Goal: Task Accomplishment & Management: Manage account settings

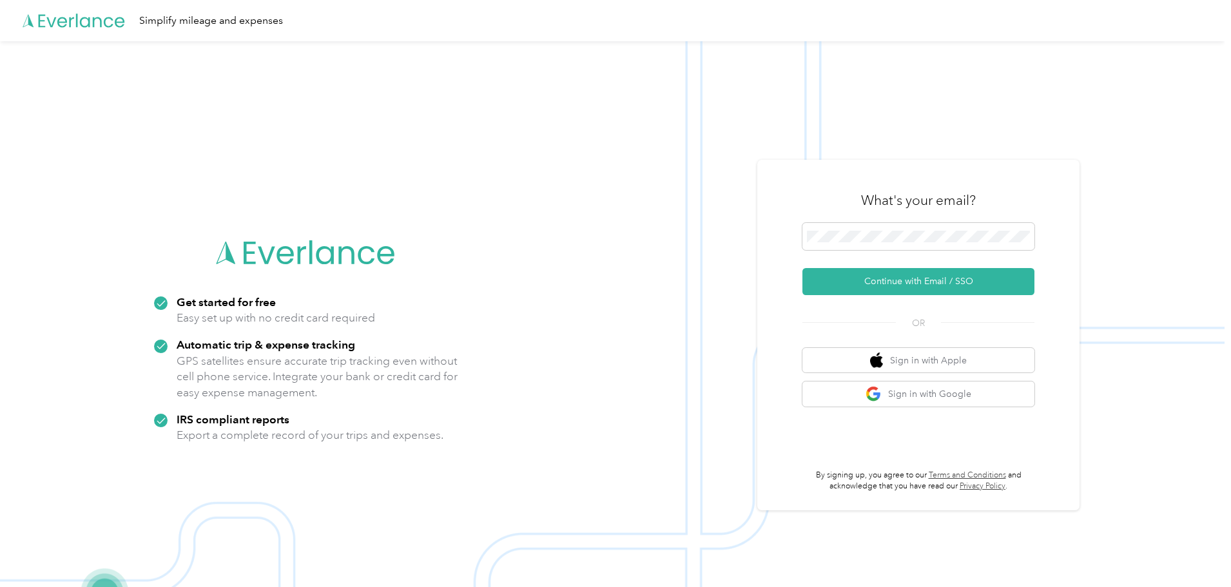
click at [975, 207] on h3 "What's your email?" at bounding box center [918, 200] width 115 height 18
click at [853, 298] on div "What's your email? Continue with Email / SSO OR Sign in with Apple Sign in with…" at bounding box center [918, 335] width 232 height 314
click at [853, 289] on button "Continue with Email / SSO" at bounding box center [918, 281] width 232 height 27
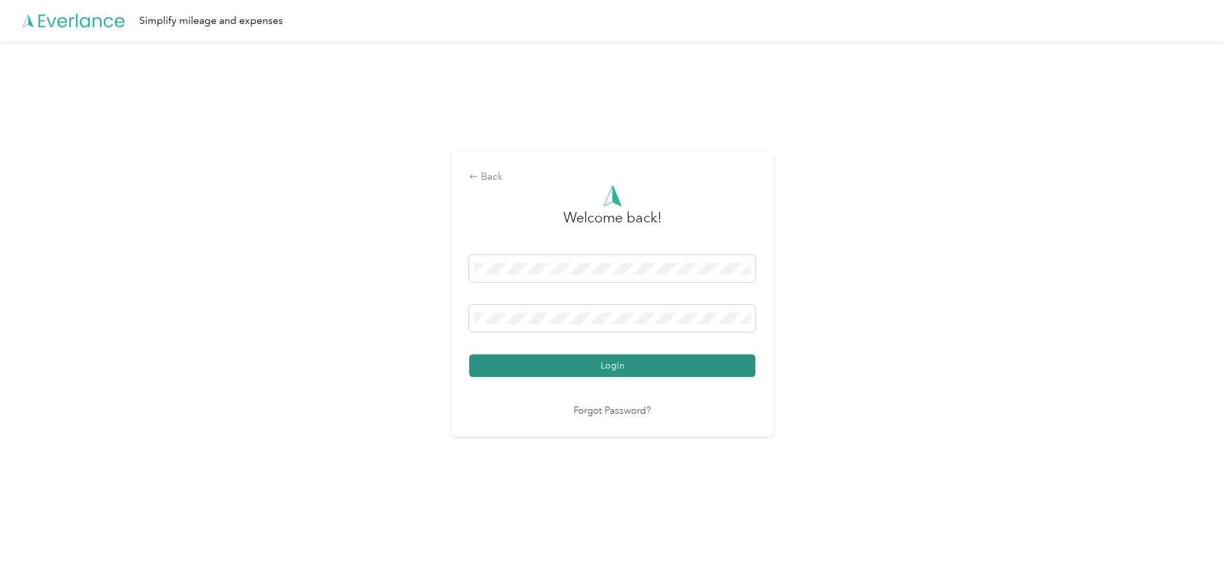
click at [626, 369] on button "Login" at bounding box center [612, 365] width 286 height 23
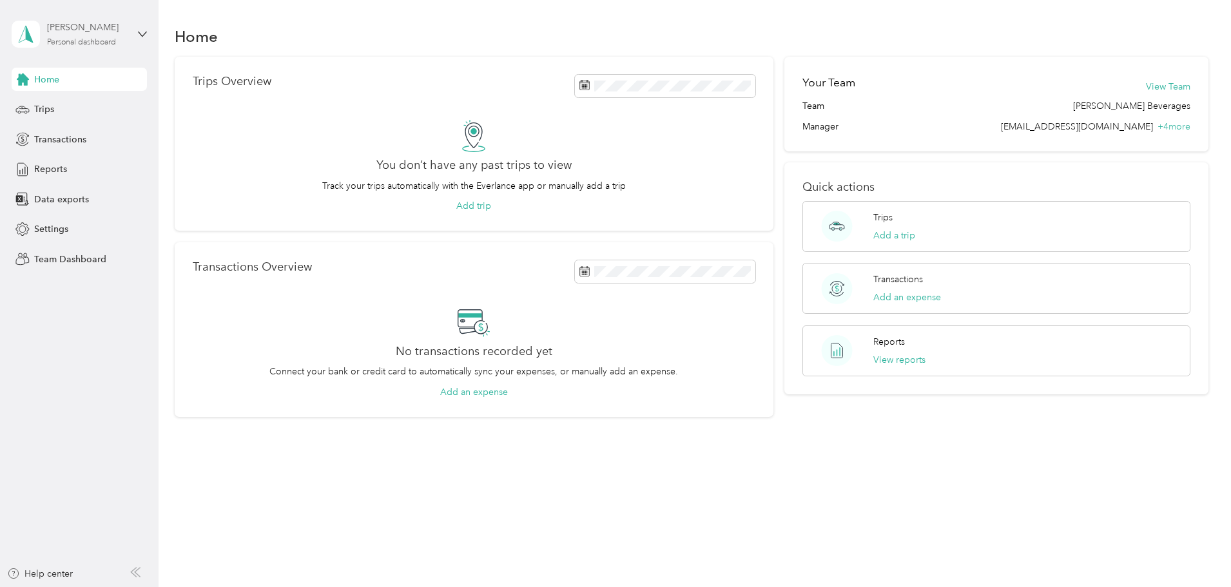
click at [94, 30] on div "[PERSON_NAME]" at bounding box center [87, 28] width 81 height 14
click at [91, 110] on div "Team dashboard" at bounding box center [220, 106] width 399 height 23
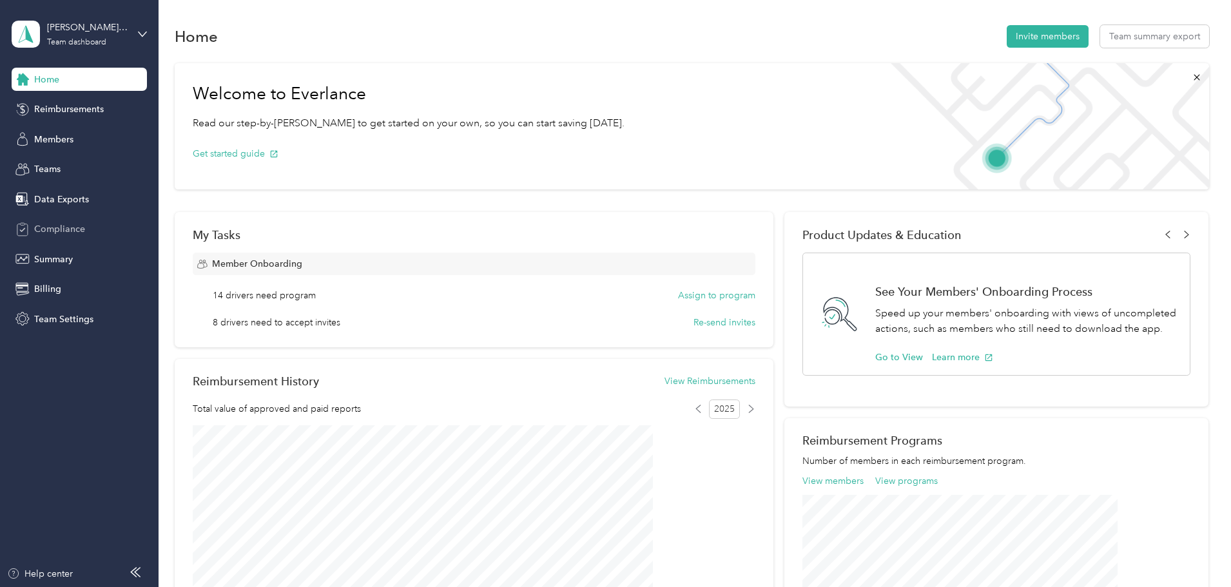
click at [57, 224] on span "Compliance" at bounding box center [59, 229] width 51 height 14
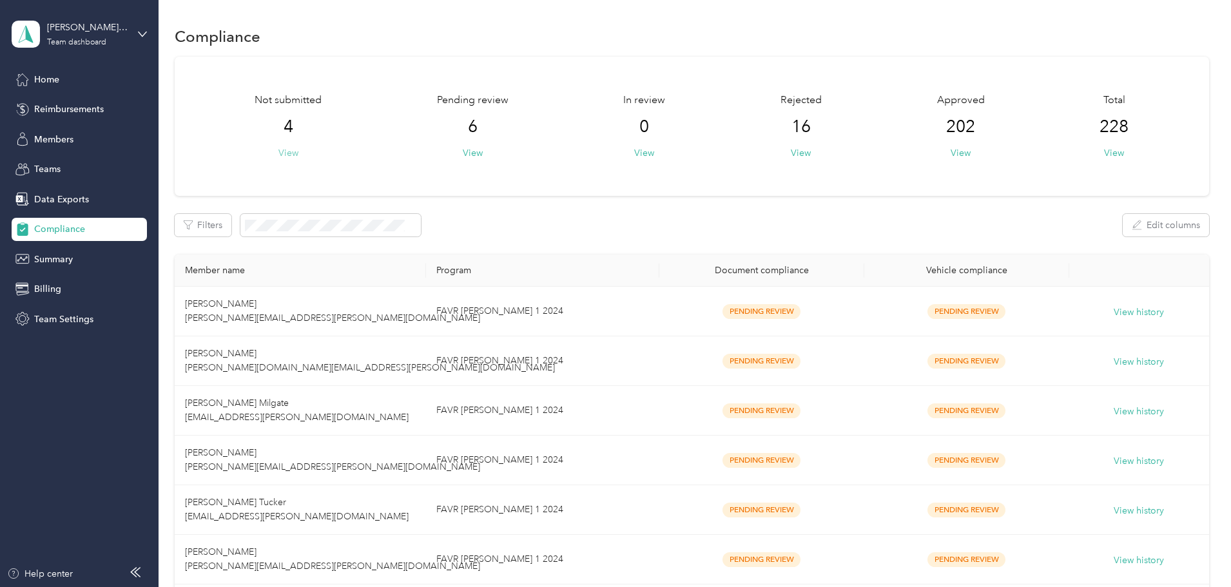
click at [298, 158] on button "View" at bounding box center [288, 153] width 20 height 14
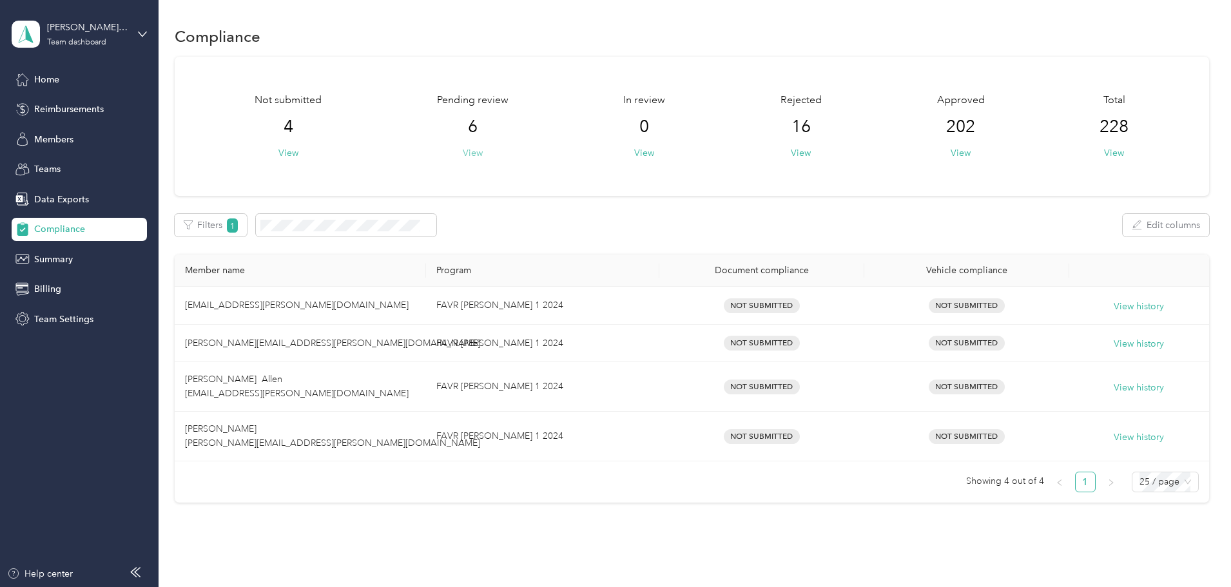
click at [483, 155] on button "View" at bounding box center [473, 153] width 20 height 14
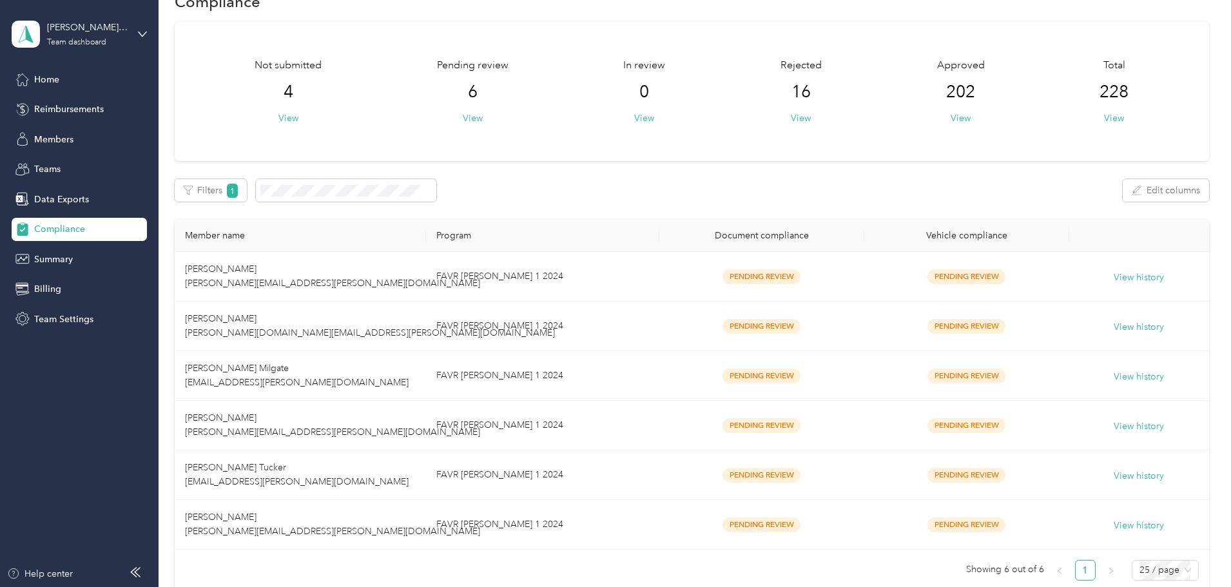
scroll to position [64, 0]
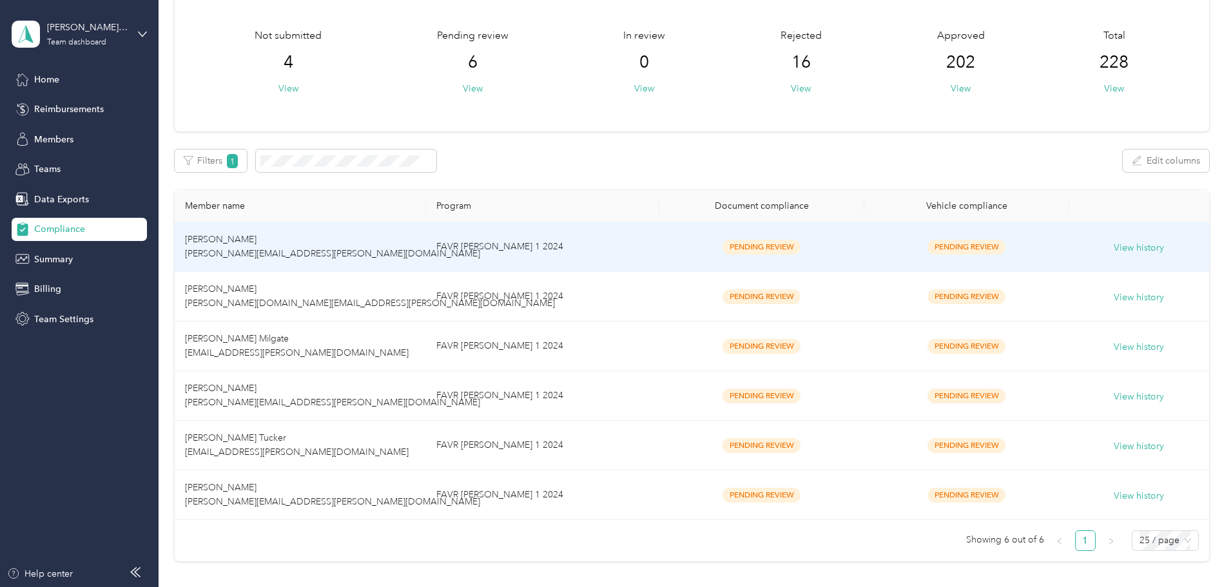
click at [311, 238] on span "[PERSON_NAME] [PERSON_NAME][EMAIL_ADDRESS][PERSON_NAME][DOMAIN_NAME]" at bounding box center [332, 246] width 295 height 25
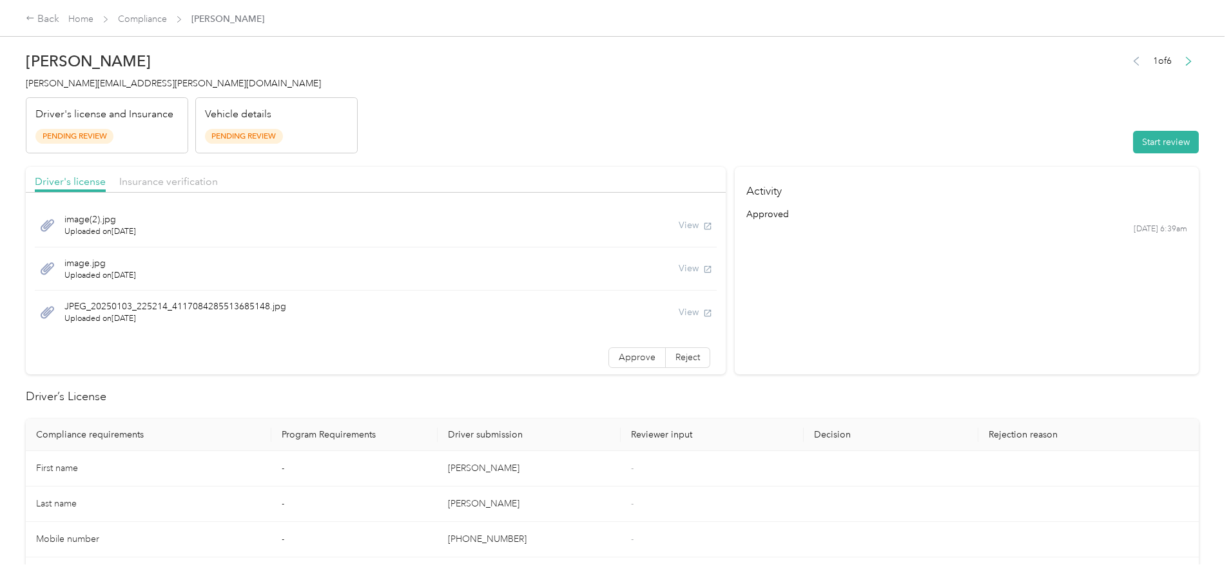
click at [678, 224] on div "View" at bounding box center [695, 225] width 34 height 14
click at [541, 55] on header "[PERSON_NAME] [PERSON_NAME][EMAIL_ADDRESS][PERSON_NAME][DOMAIN_NAME] Driver's l…" at bounding box center [612, 99] width 1173 height 108
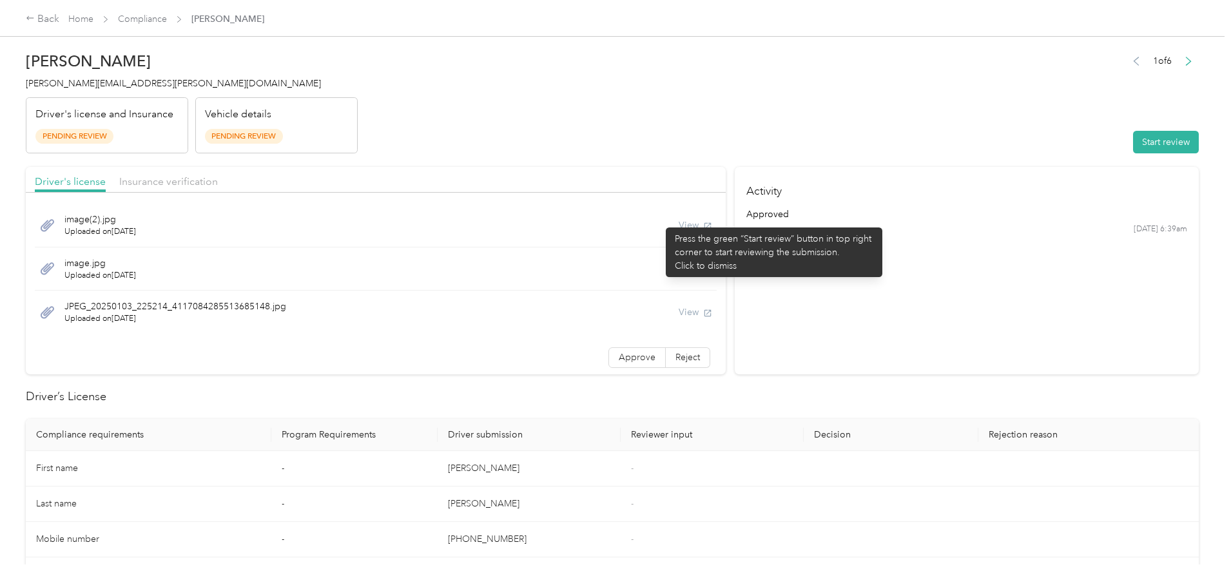
click at [678, 222] on div "View" at bounding box center [695, 225] width 34 height 14
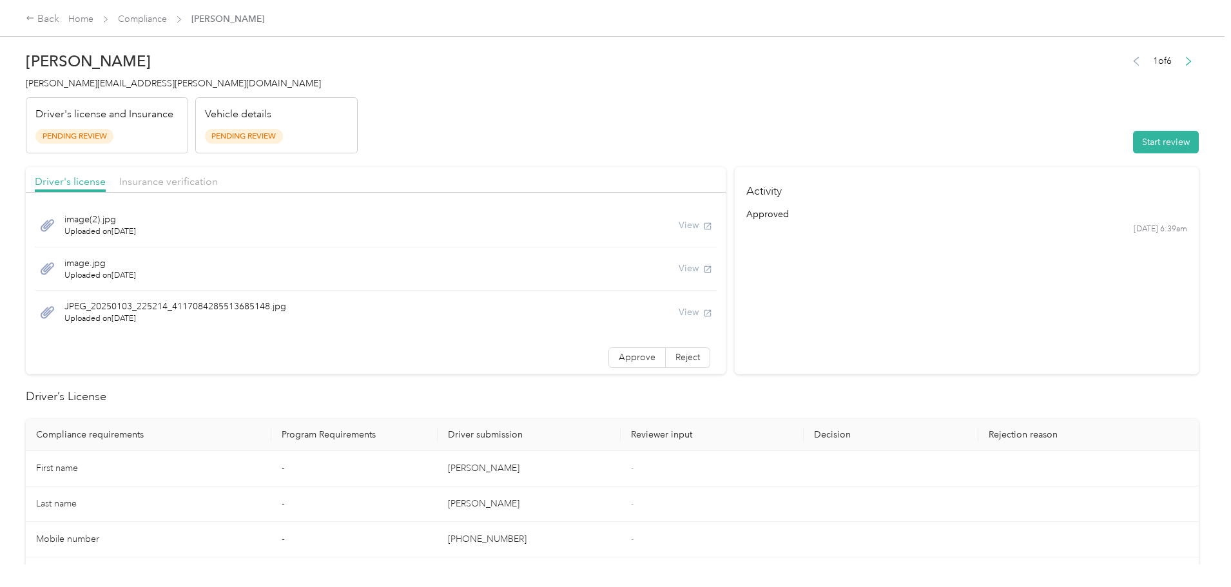
click at [136, 224] on span "image(2).jpg" at bounding box center [100, 220] width 72 height 14
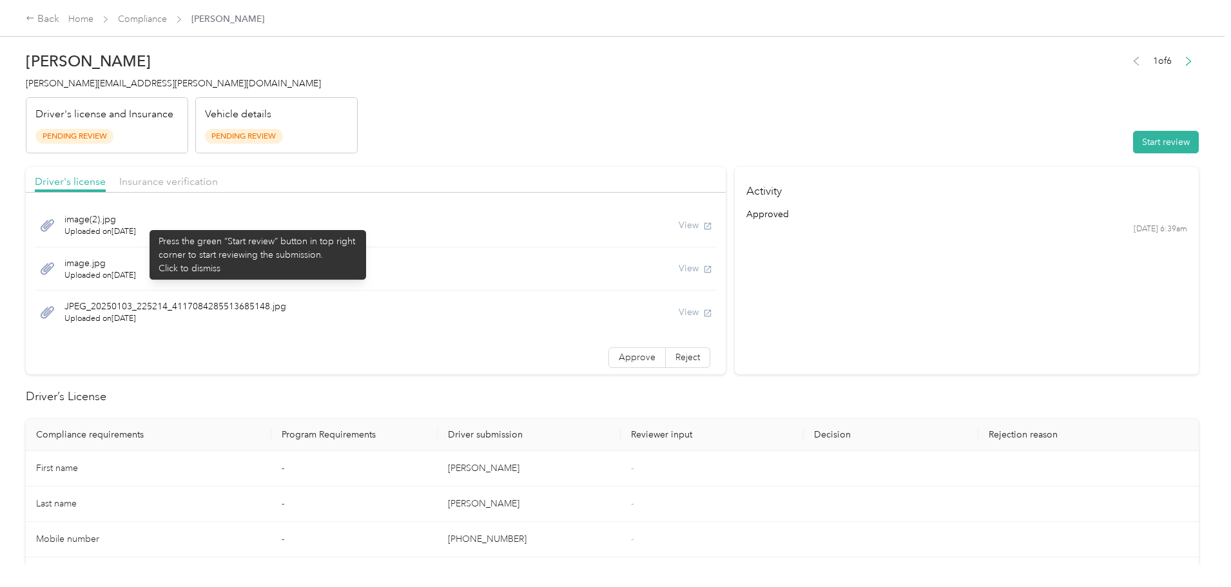
click at [55, 224] on icon at bounding box center [47, 225] width 16 height 16
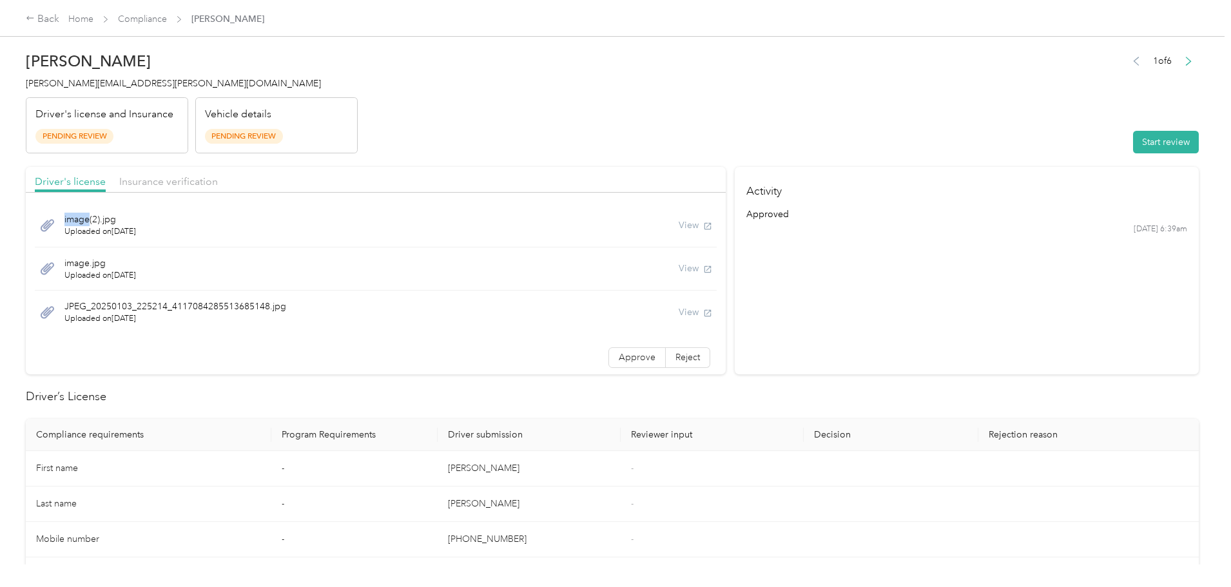
click at [55, 224] on icon at bounding box center [47, 225] width 16 height 16
click at [59, 19] on div "Back" at bounding box center [43, 19] width 34 height 15
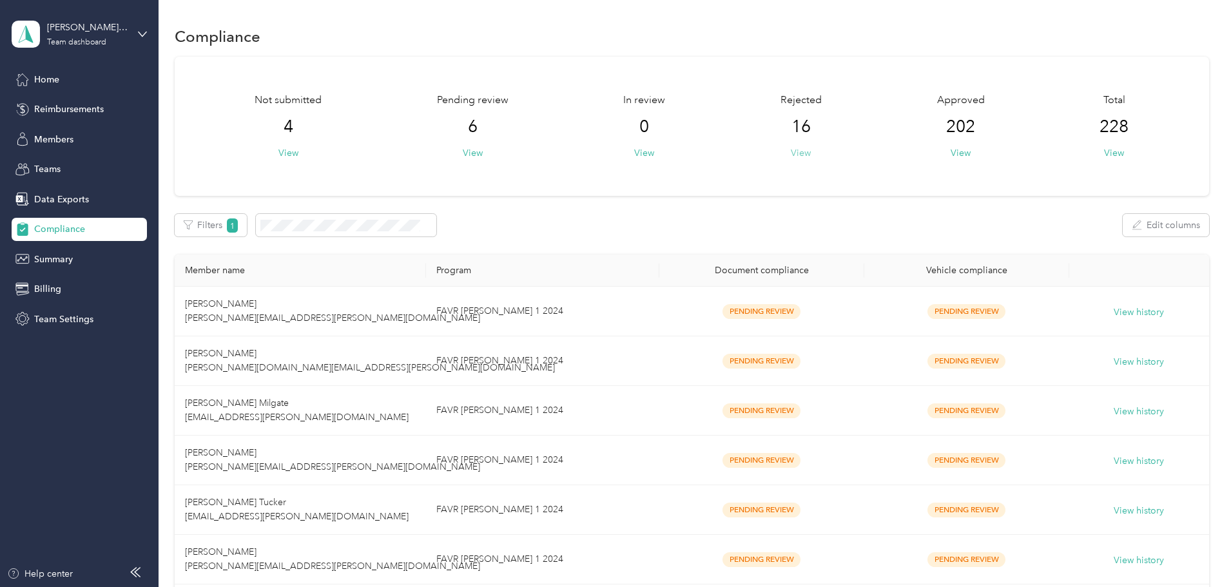
click at [791, 155] on button "View" at bounding box center [801, 153] width 20 height 14
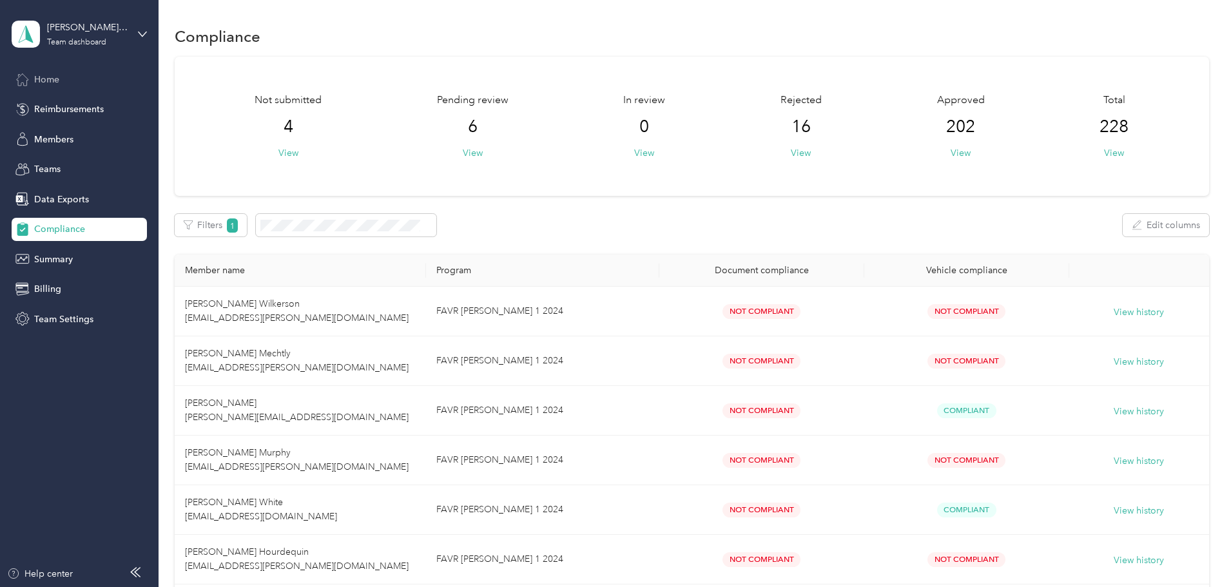
click at [61, 79] on div "Home" at bounding box center [79, 79] width 135 height 23
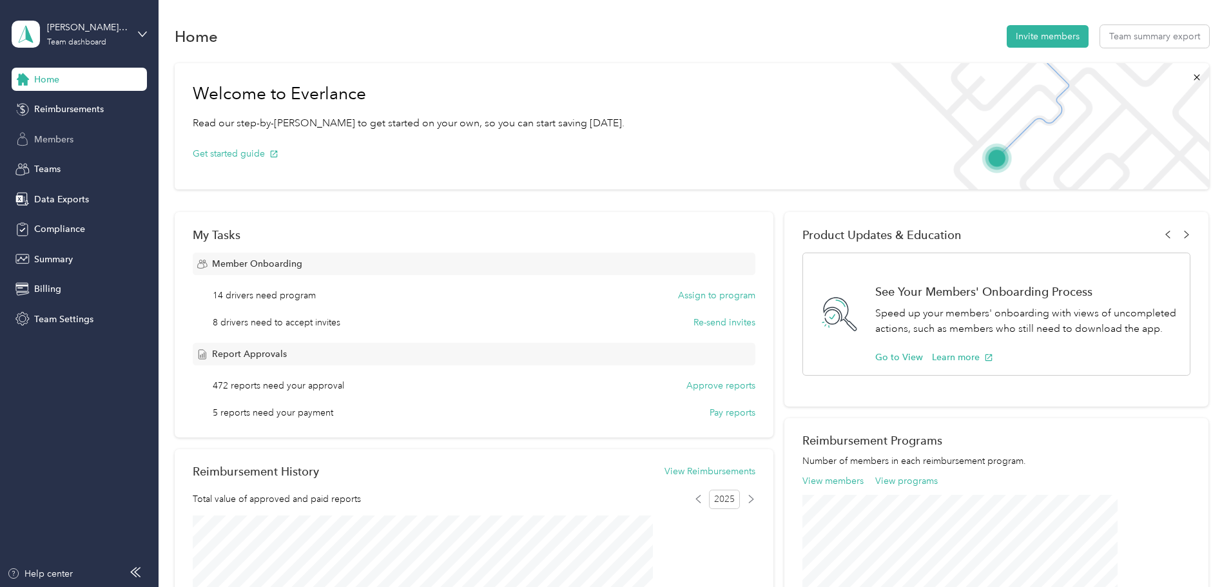
click at [55, 133] on span "Members" at bounding box center [53, 140] width 39 height 14
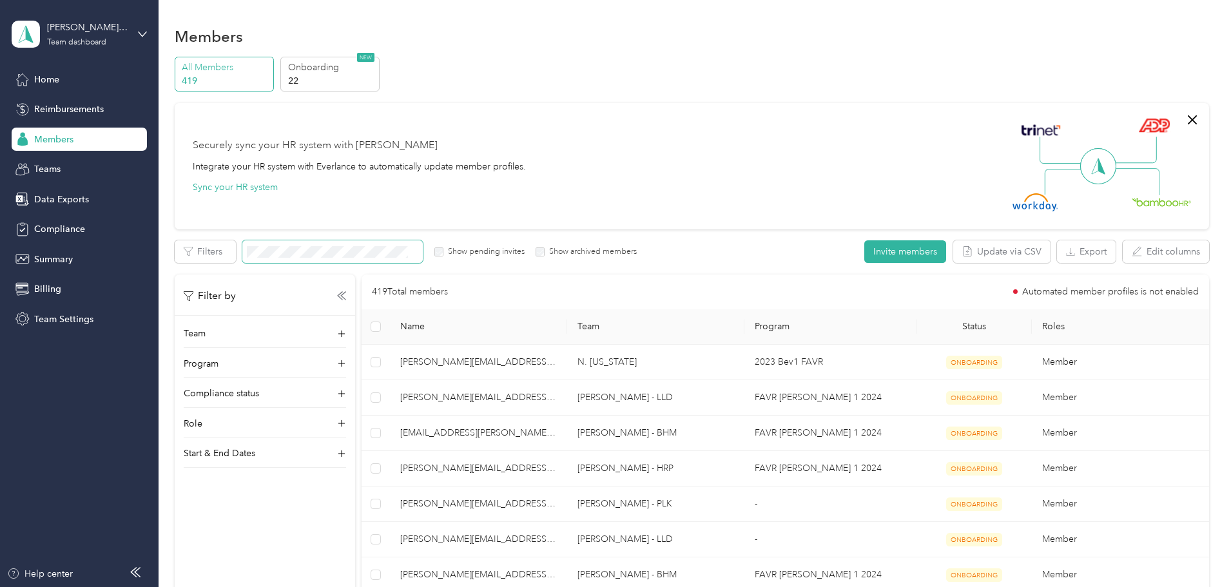
click at [408, 241] on span at bounding box center [332, 251] width 180 height 23
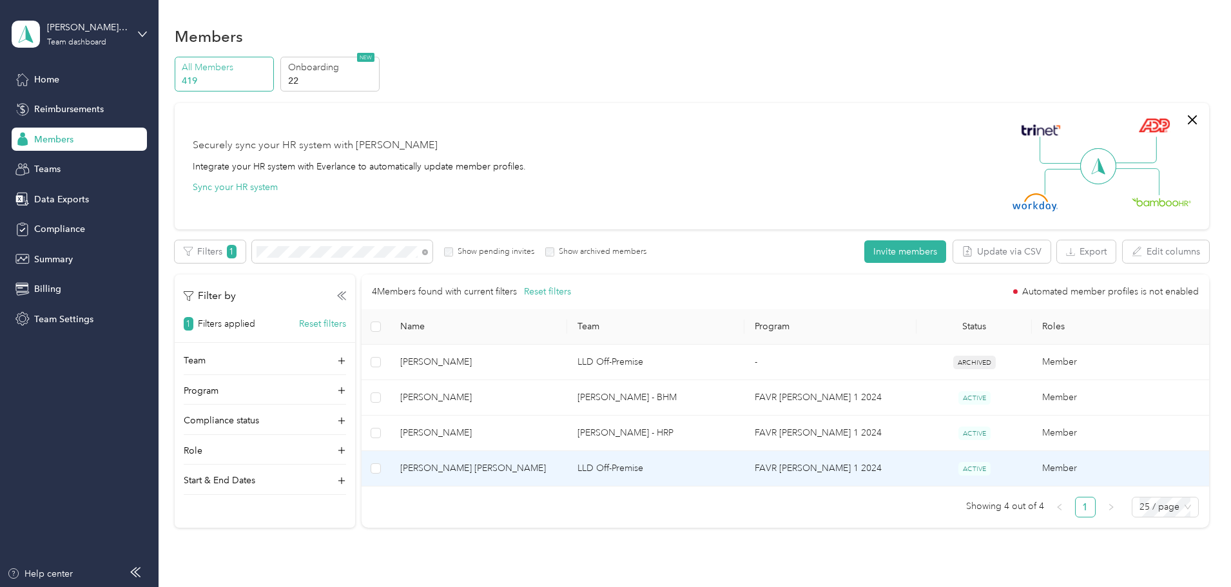
click at [523, 468] on span "[PERSON_NAME] [PERSON_NAME]" at bounding box center [478, 468] width 157 height 14
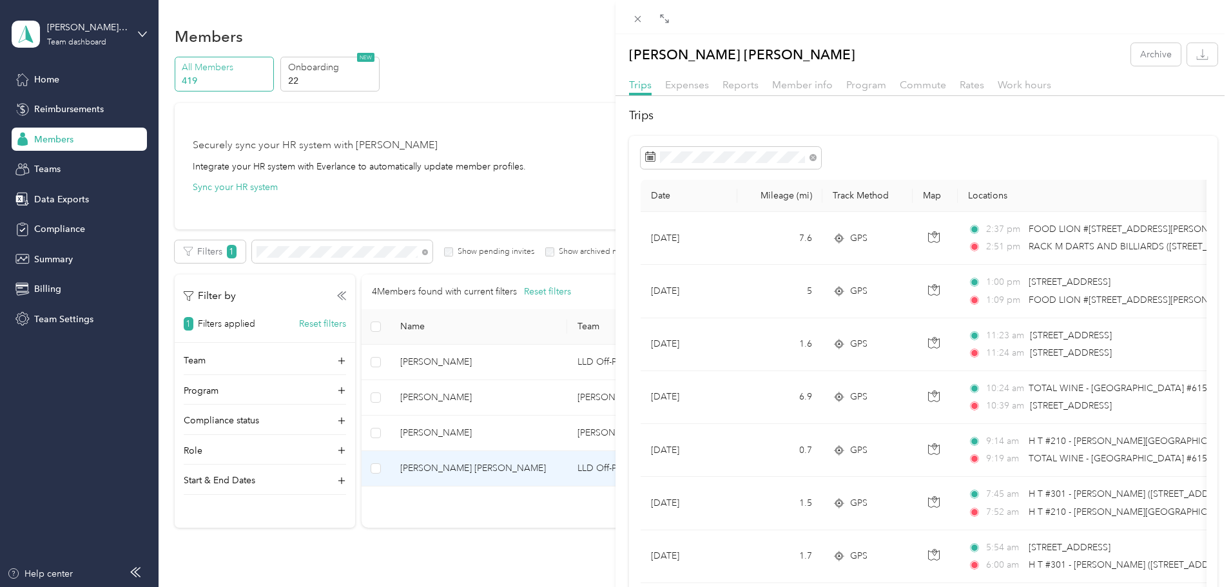
click at [815, 92] on div "Member info" at bounding box center [802, 85] width 61 height 16
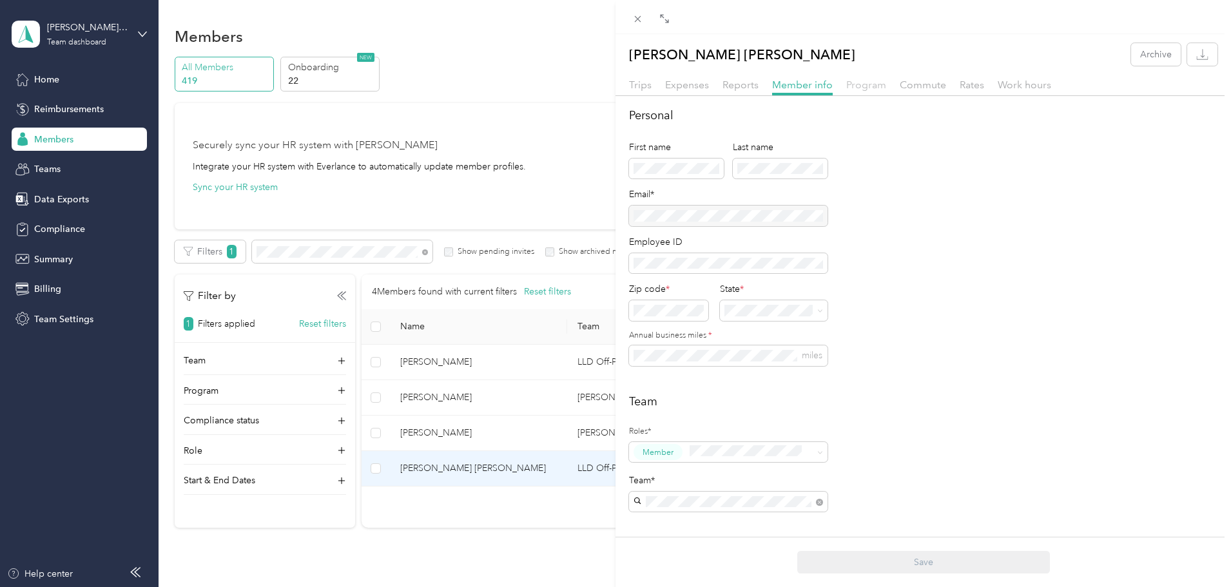
click at [864, 88] on span "Program" at bounding box center [866, 85] width 40 height 12
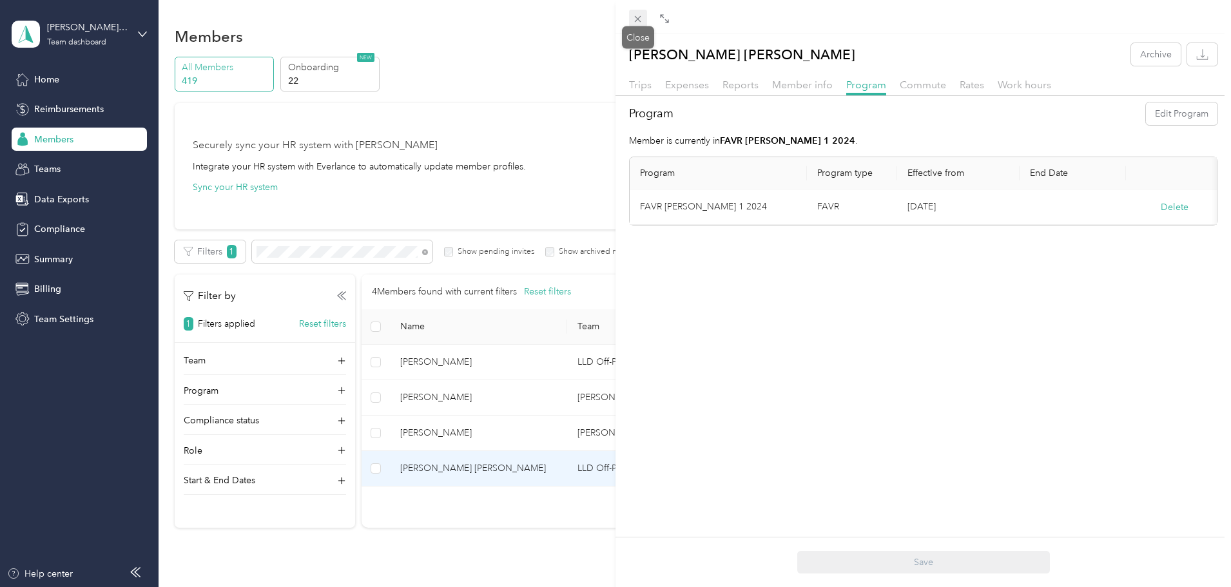
click at [638, 19] on icon at bounding box center [638, 19] width 6 height 6
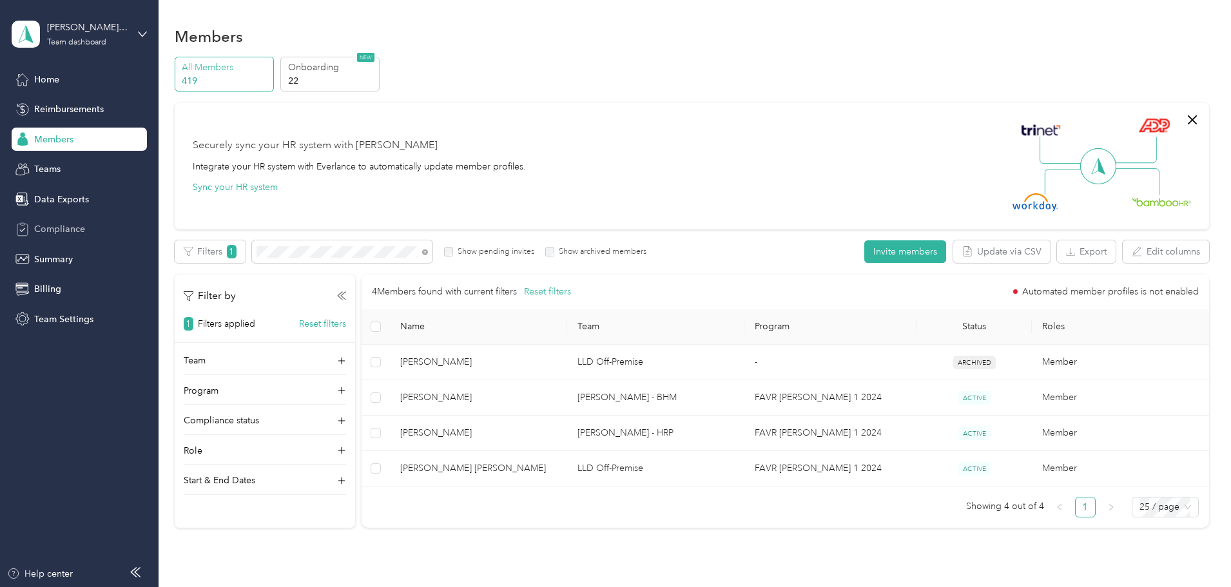
click at [62, 235] on span "Compliance" at bounding box center [59, 229] width 51 height 14
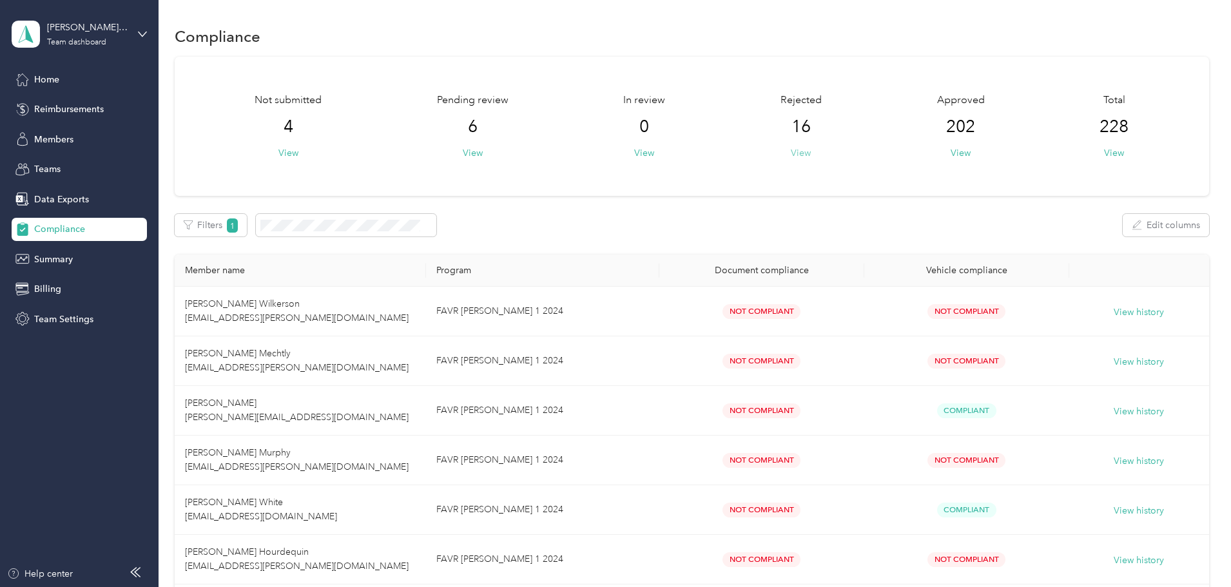
click at [793, 155] on button "View" at bounding box center [801, 153] width 20 height 14
click at [791, 153] on button "View" at bounding box center [801, 153] width 20 height 14
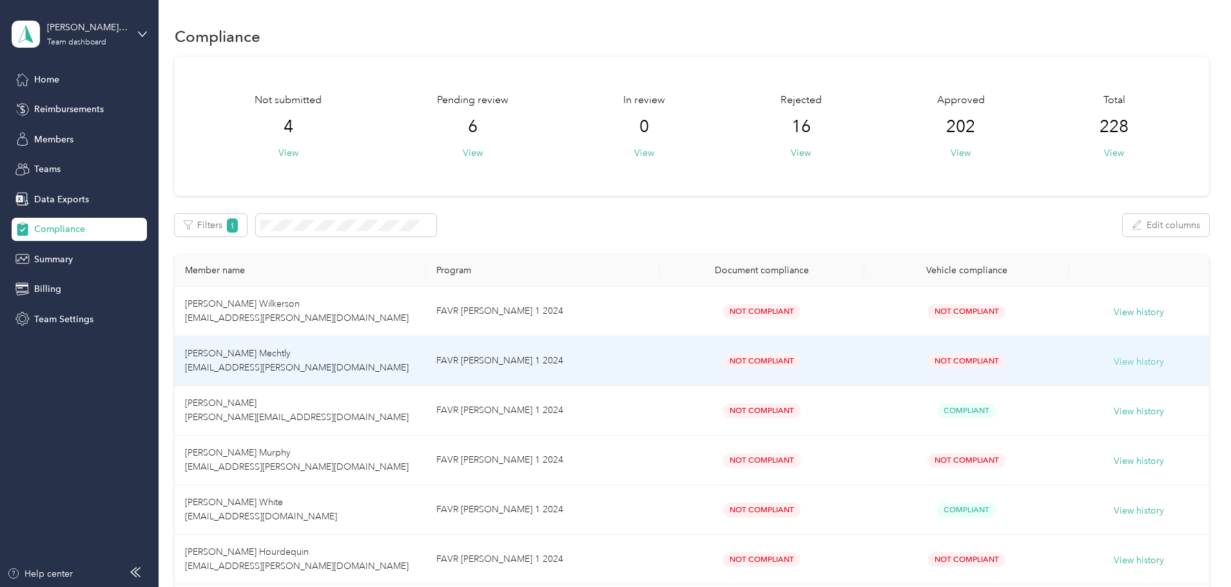
click at [1113, 364] on button "View history" at bounding box center [1138, 362] width 50 height 14
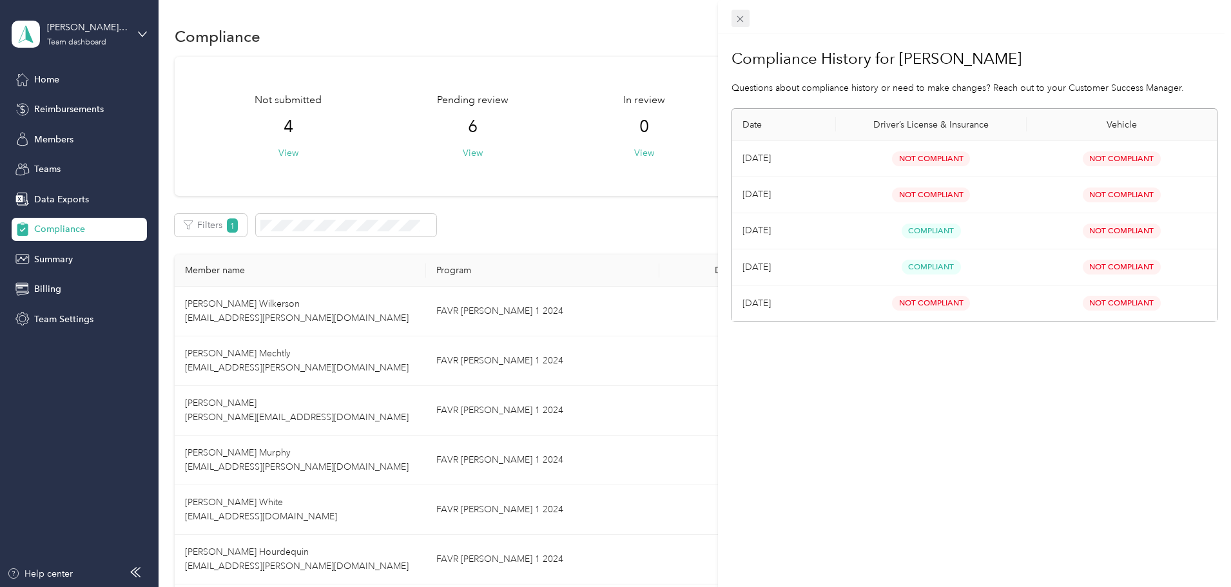
click at [743, 17] on icon at bounding box center [740, 19] width 6 height 6
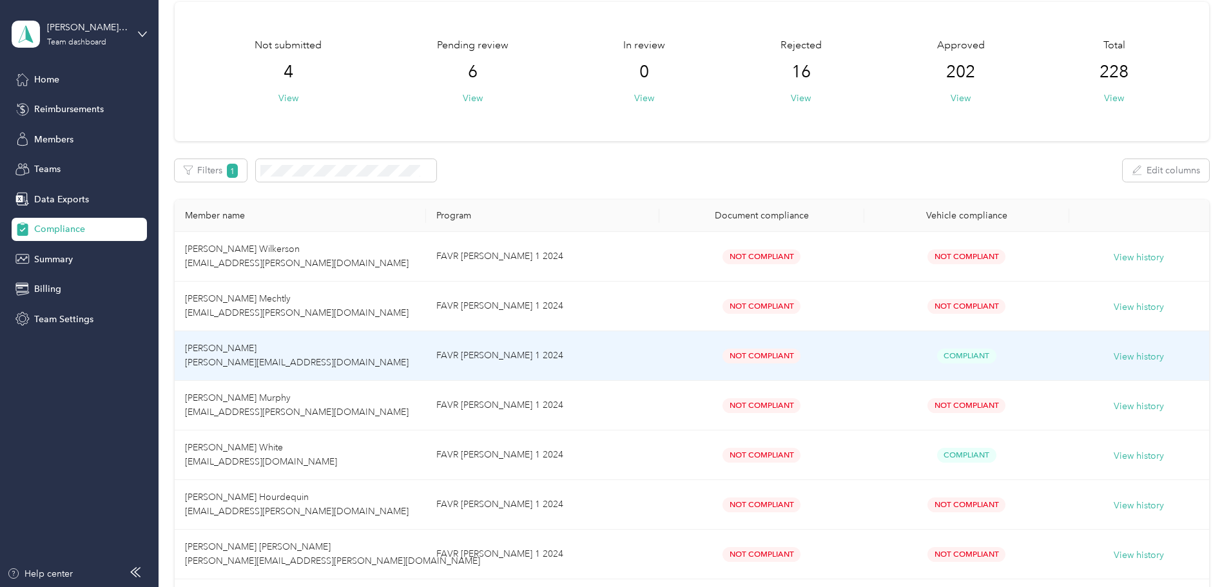
scroll to position [129, 0]
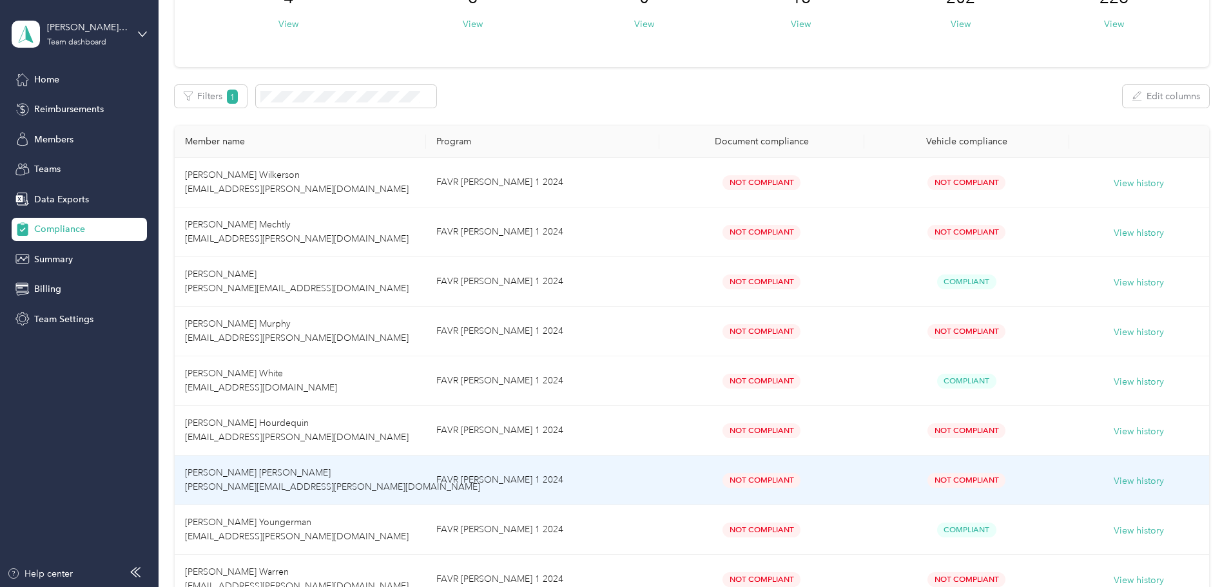
click at [1079, 476] on div "View history" at bounding box center [1138, 480] width 119 height 17
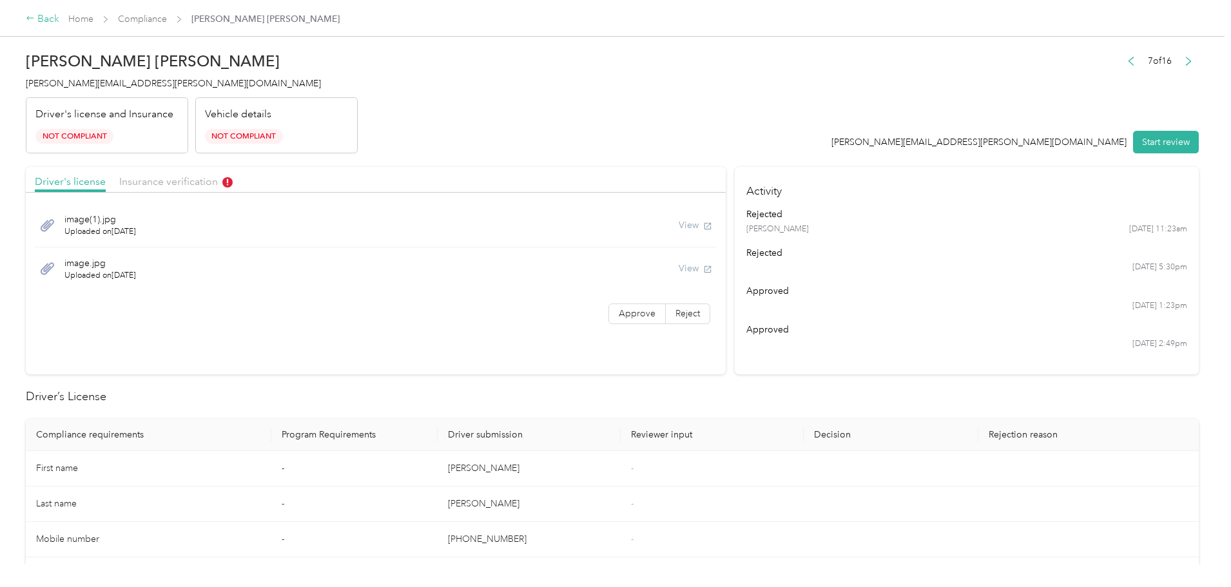
click at [59, 19] on div "Back" at bounding box center [43, 19] width 34 height 15
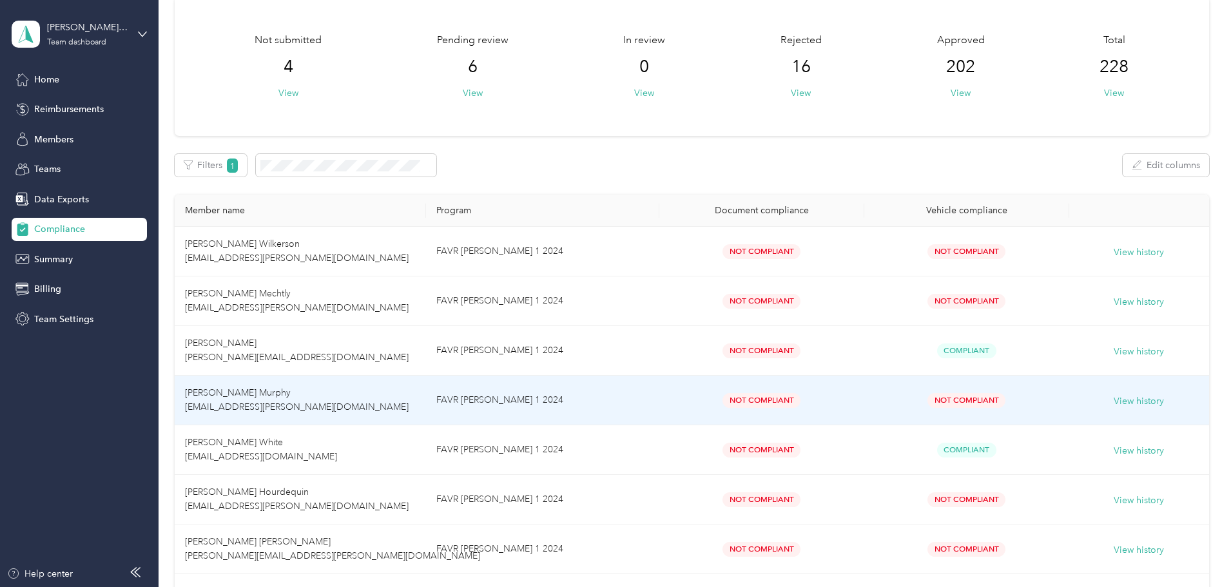
scroll to position [193, 0]
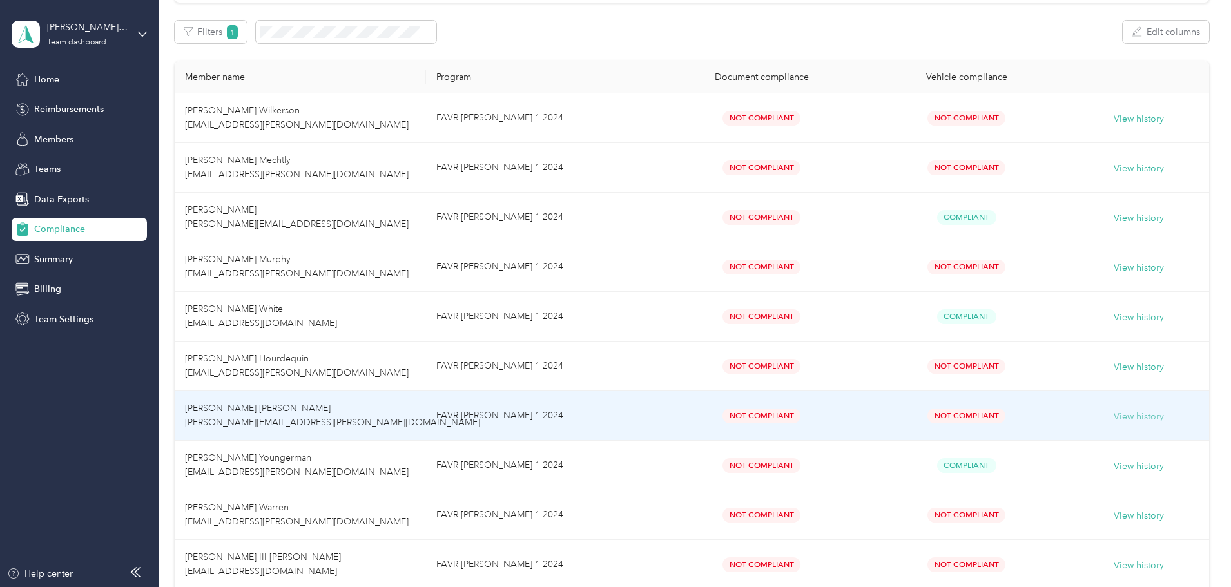
click at [1113, 416] on button "View history" at bounding box center [1138, 417] width 50 height 14
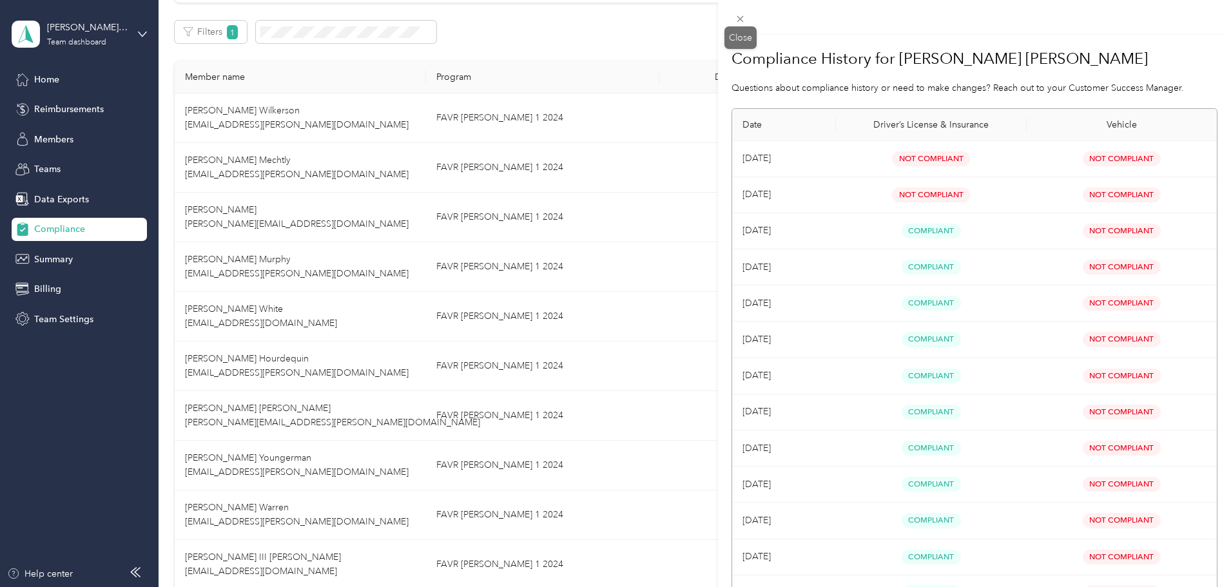
drag, startPoint x: 742, startPoint y: 19, endPoint x: 739, endPoint y: 25, distance: 6.6
click at [742, 19] on icon at bounding box center [739, 19] width 11 height 11
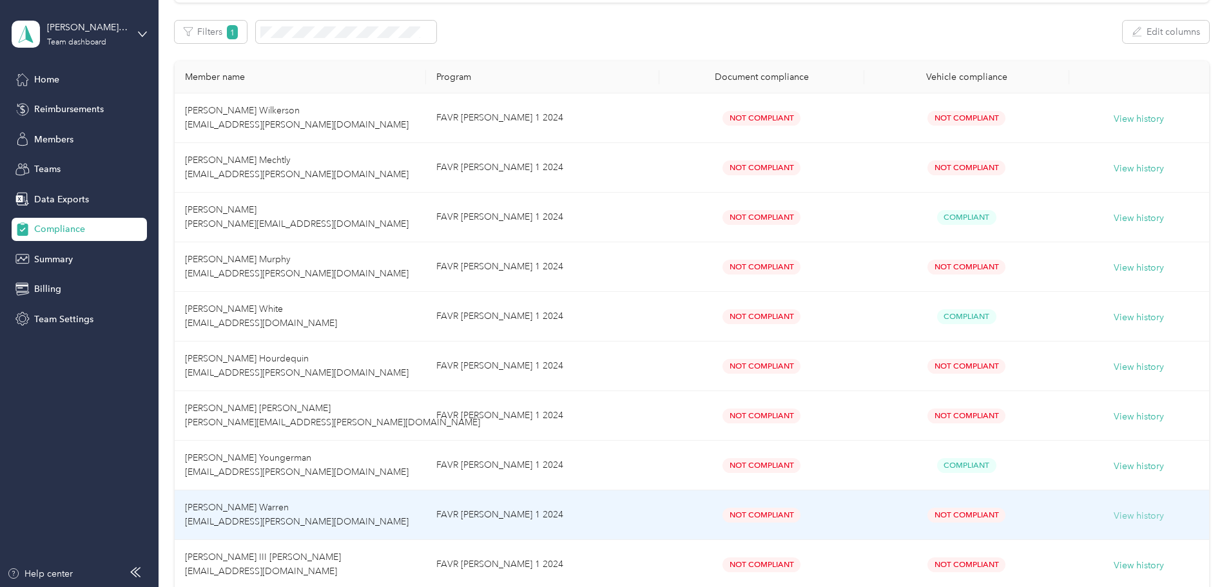
click at [1113, 512] on button "View history" at bounding box center [1138, 516] width 50 height 14
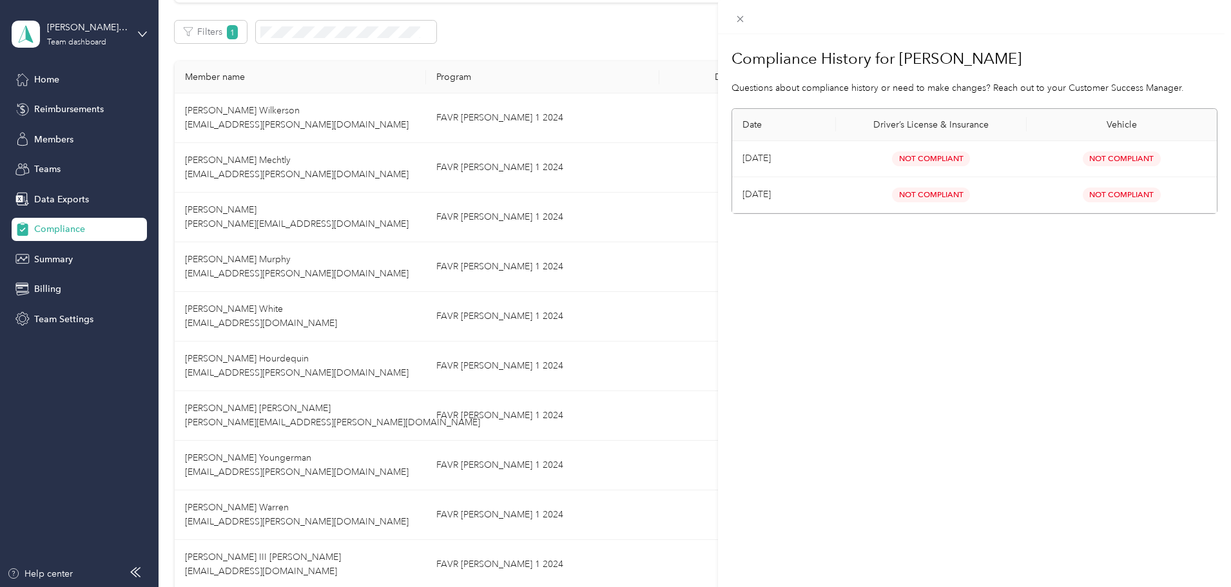
click at [735, 12] on span at bounding box center [740, 19] width 18 height 18
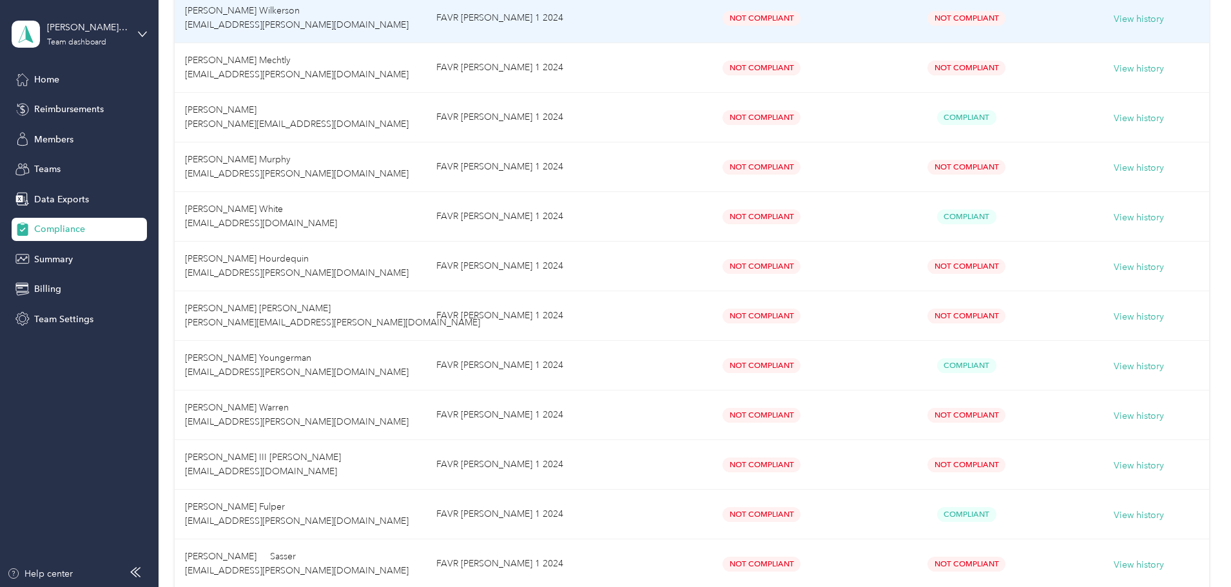
scroll to position [387, 0]
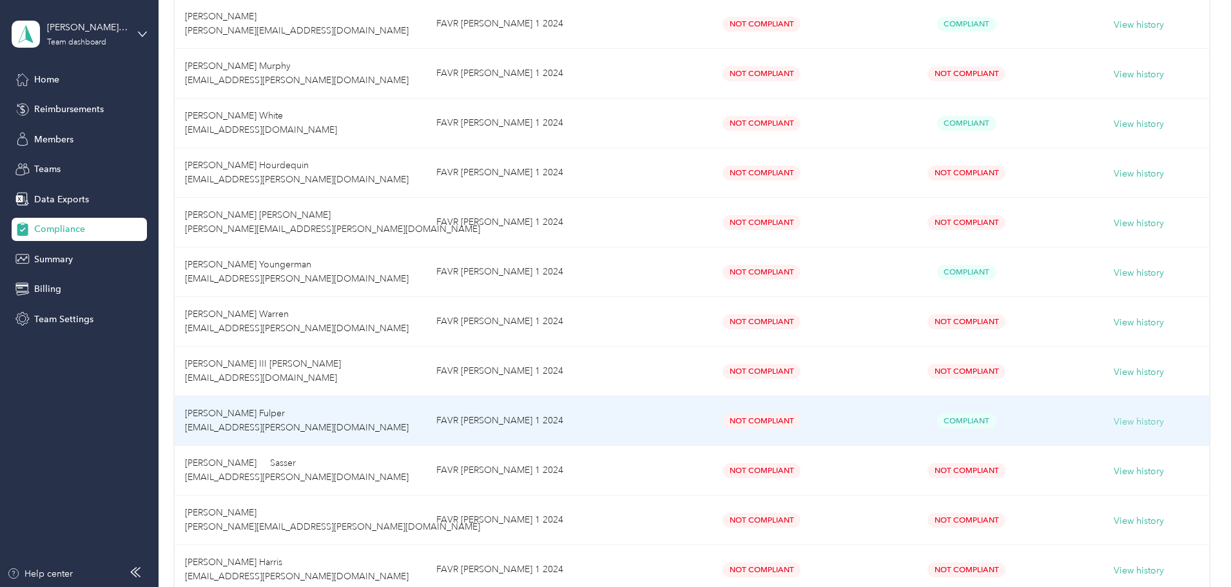
click at [1113, 426] on button "View history" at bounding box center [1138, 422] width 50 height 14
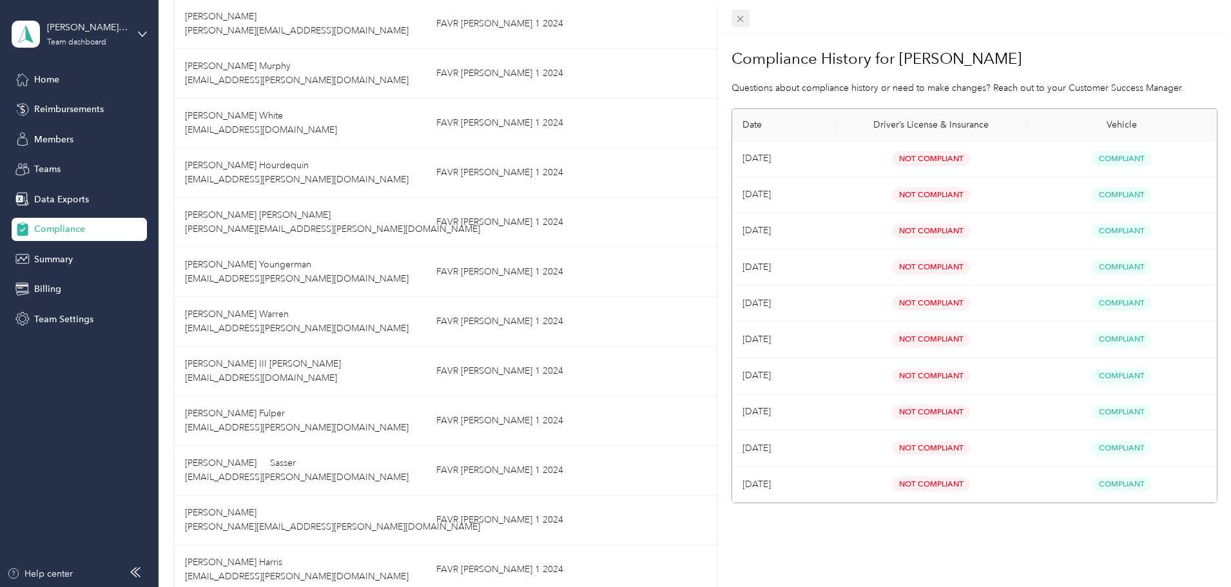
click at [736, 17] on icon at bounding box center [739, 19] width 11 height 11
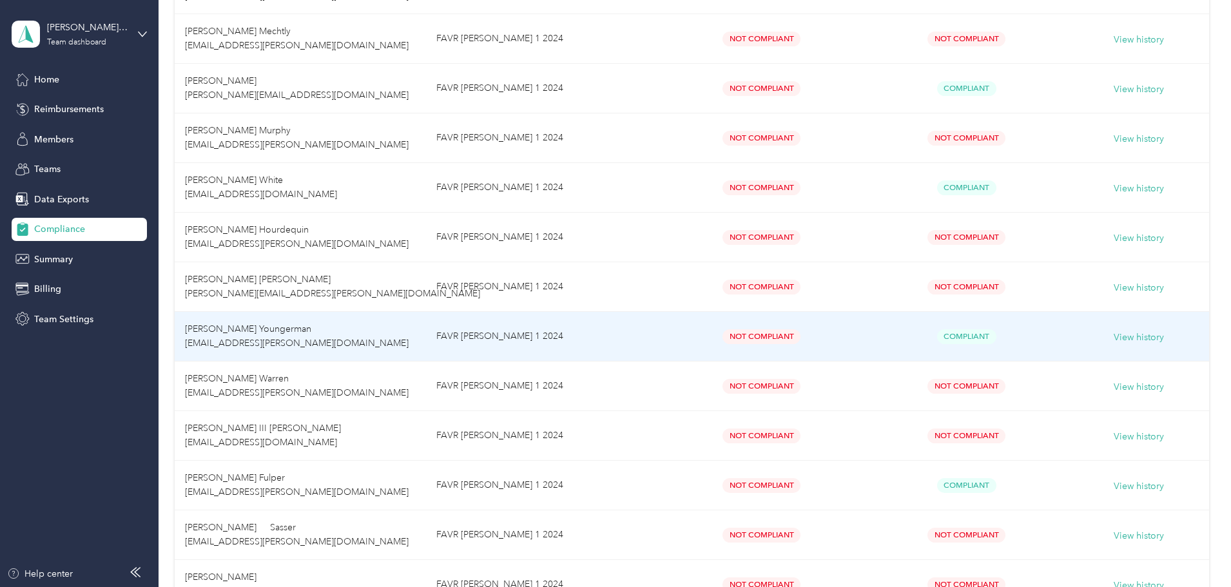
scroll to position [193, 0]
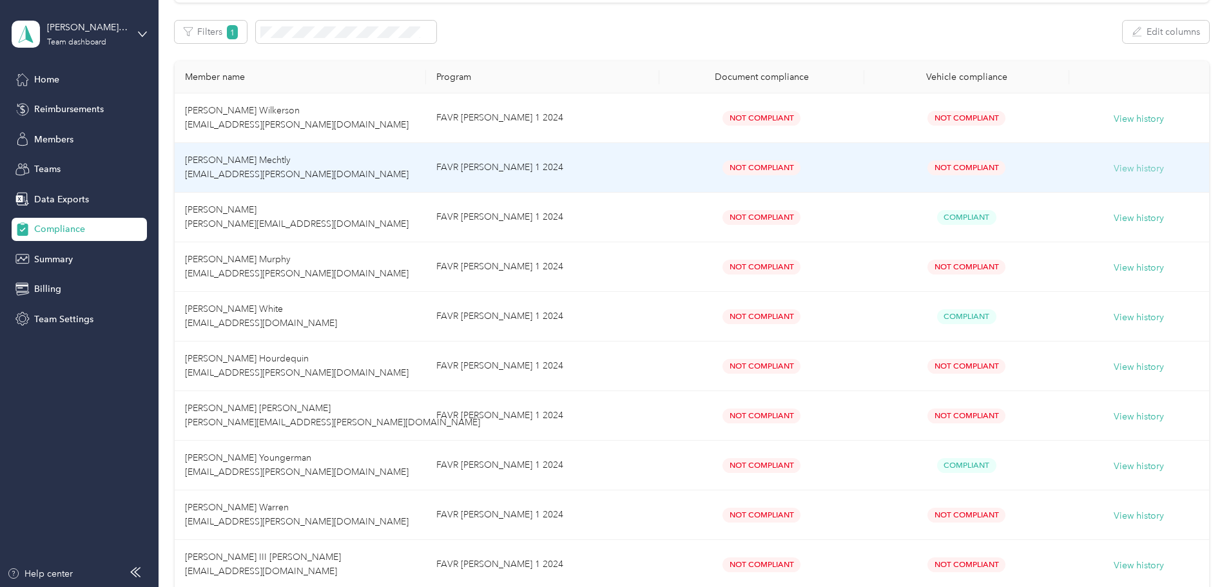
click at [1113, 168] on button "View history" at bounding box center [1138, 169] width 50 height 14
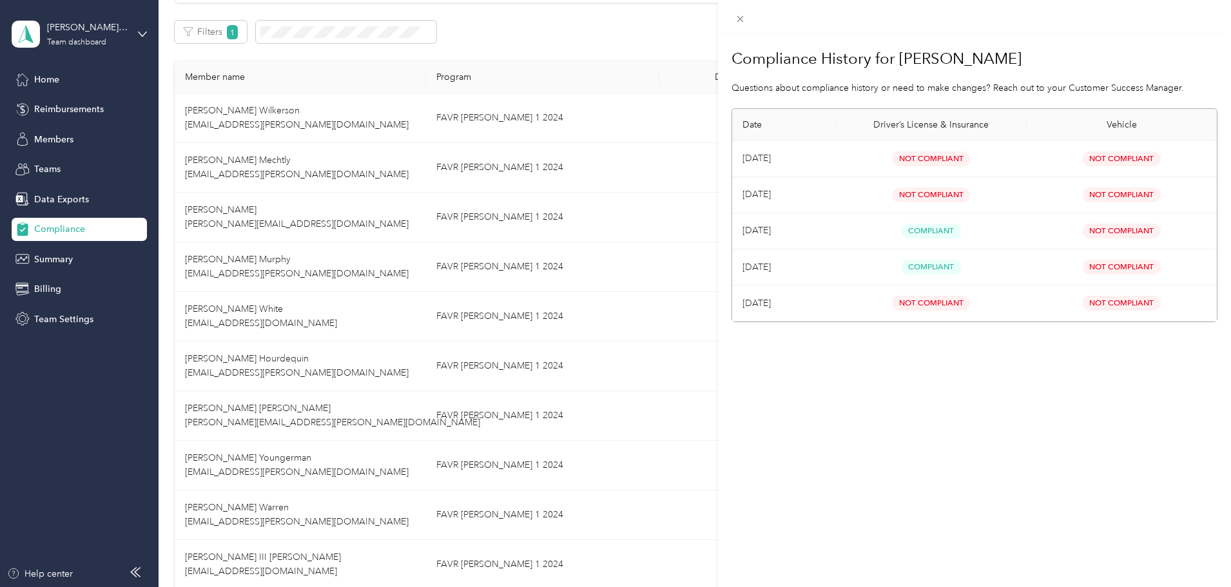
click at [743, 16] on icon at bounding box center [739, 19] width 11 height 11
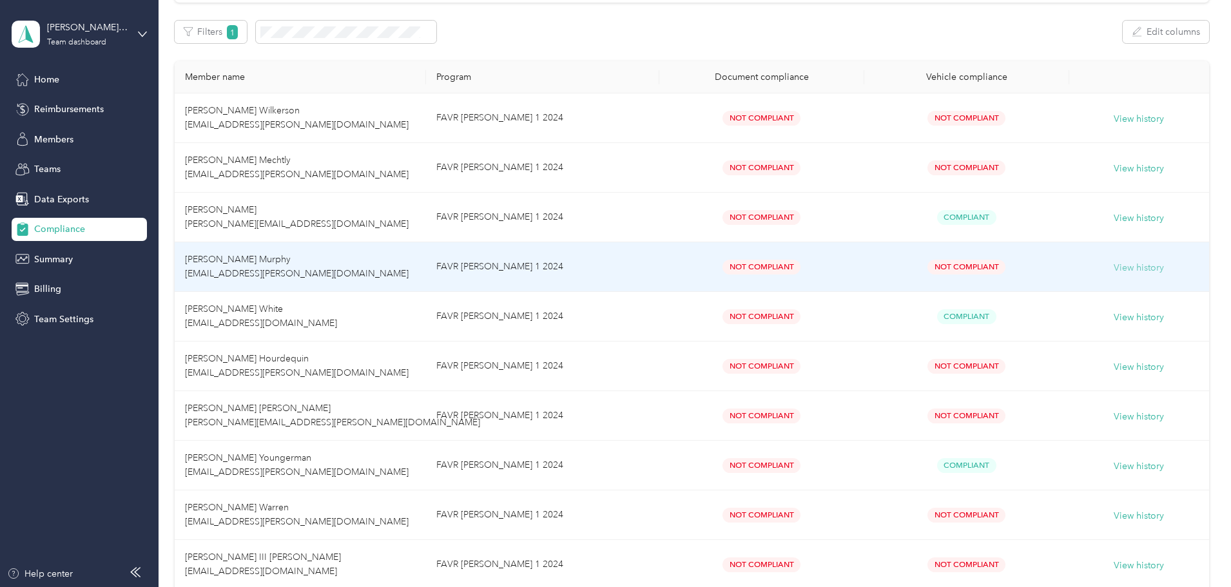
click at [1113, 267] on button "View history" at bounding box center [1138, 268] width 50 height 14
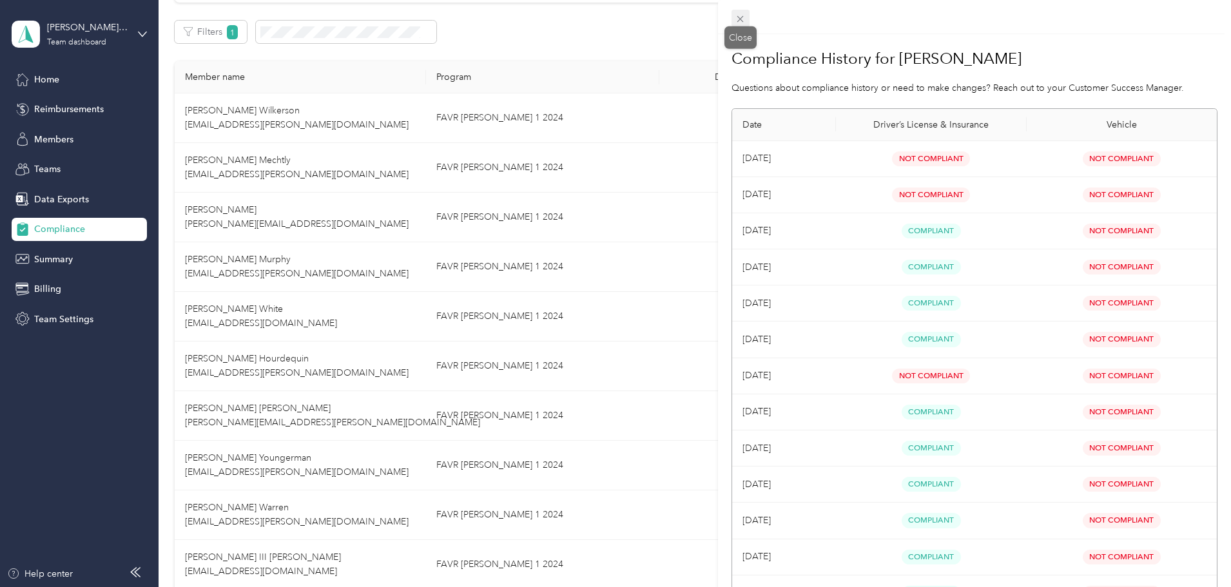
click at [740, 19] on icon at bounding box center [740, 19] width 6 height 6
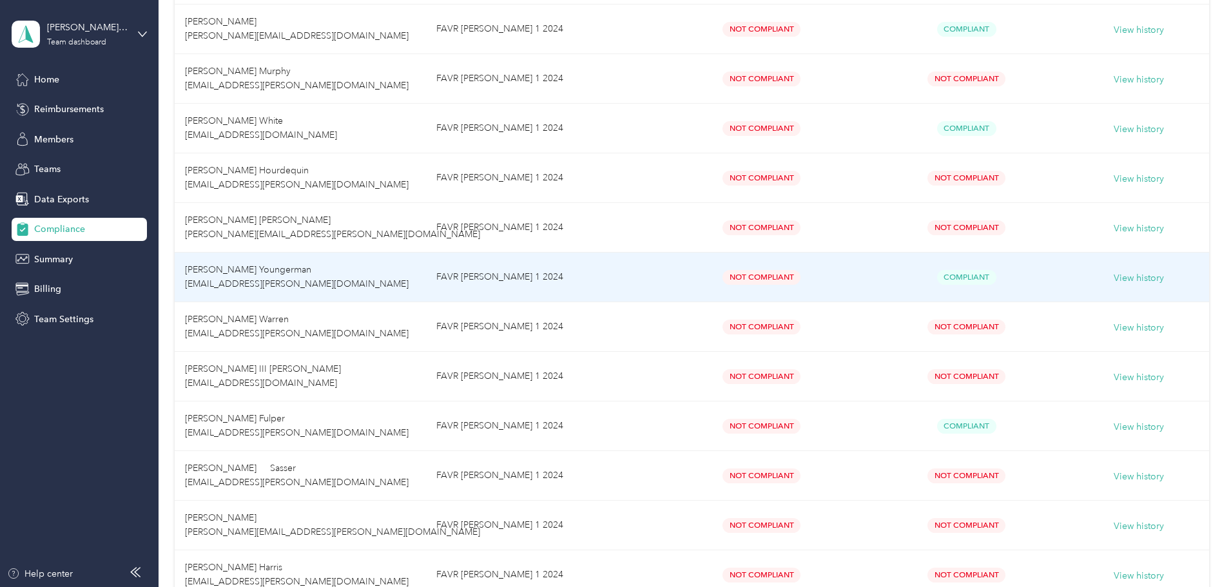
scroll to position [387, 0]
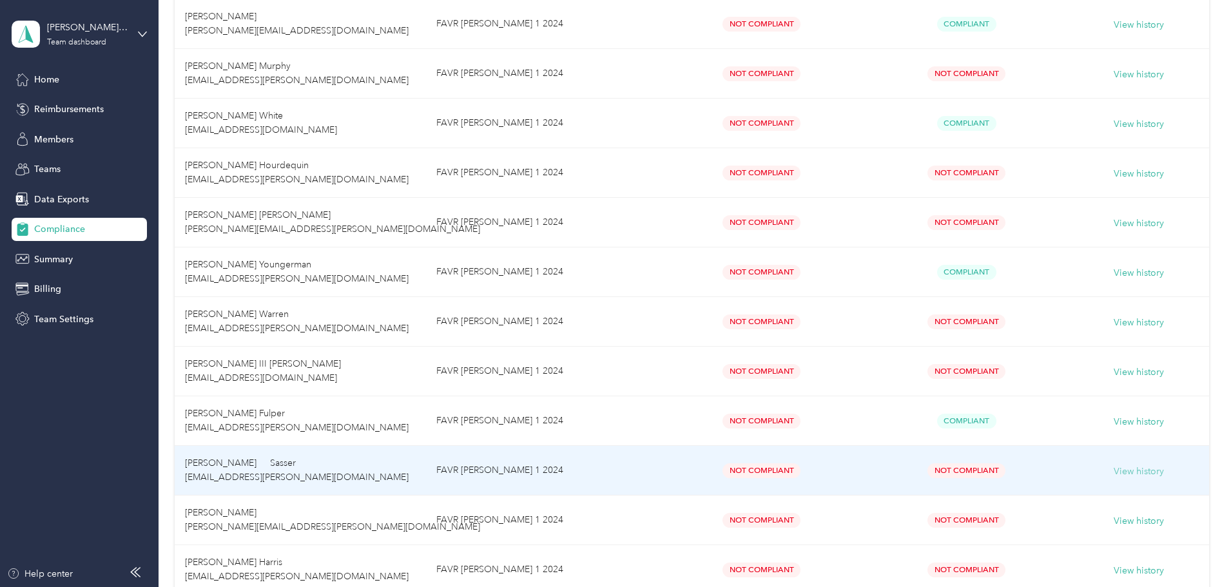
click at [1113, 472] on button "View history" at bounding box center [1138, 472] width 50 height 14
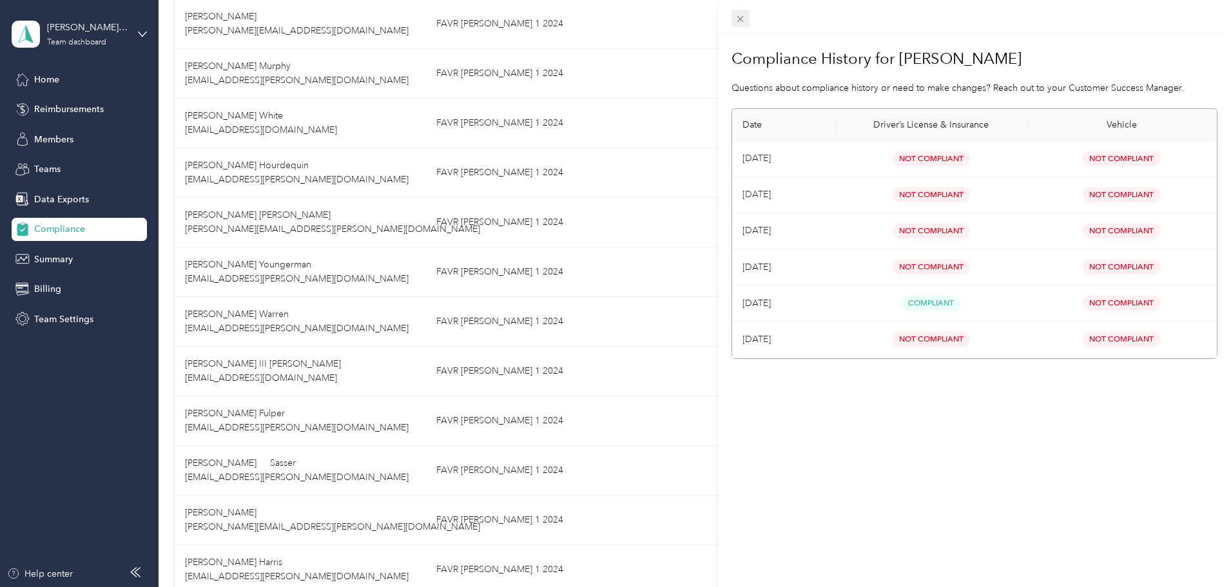
click at [733, 21] on span at bounding box center [740, 19] width 18 height 18
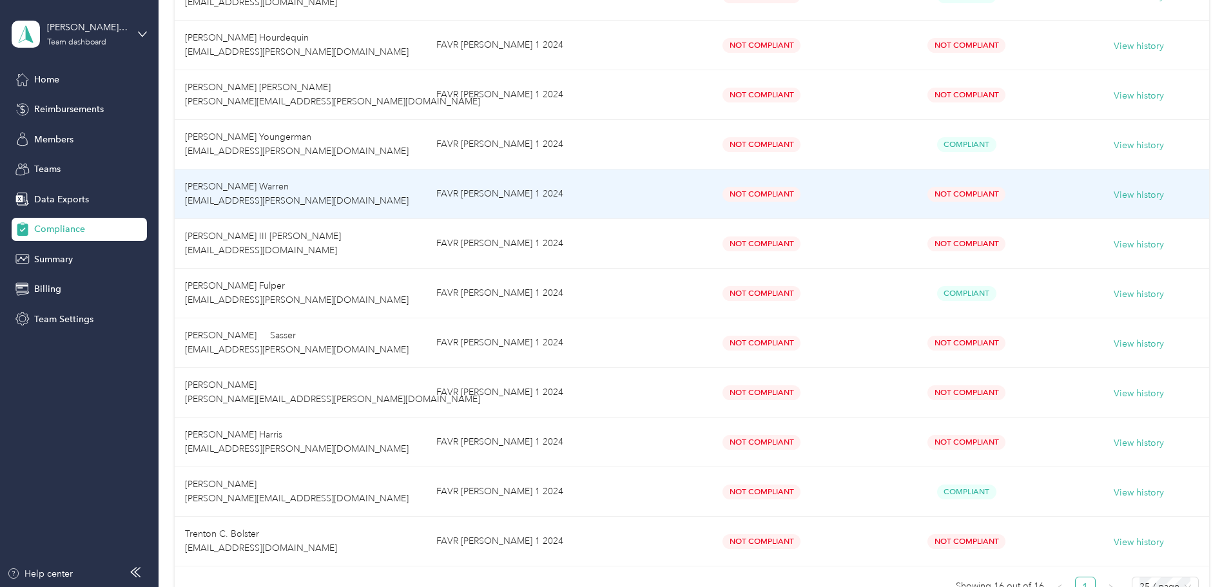
scroll to position [515, 0]
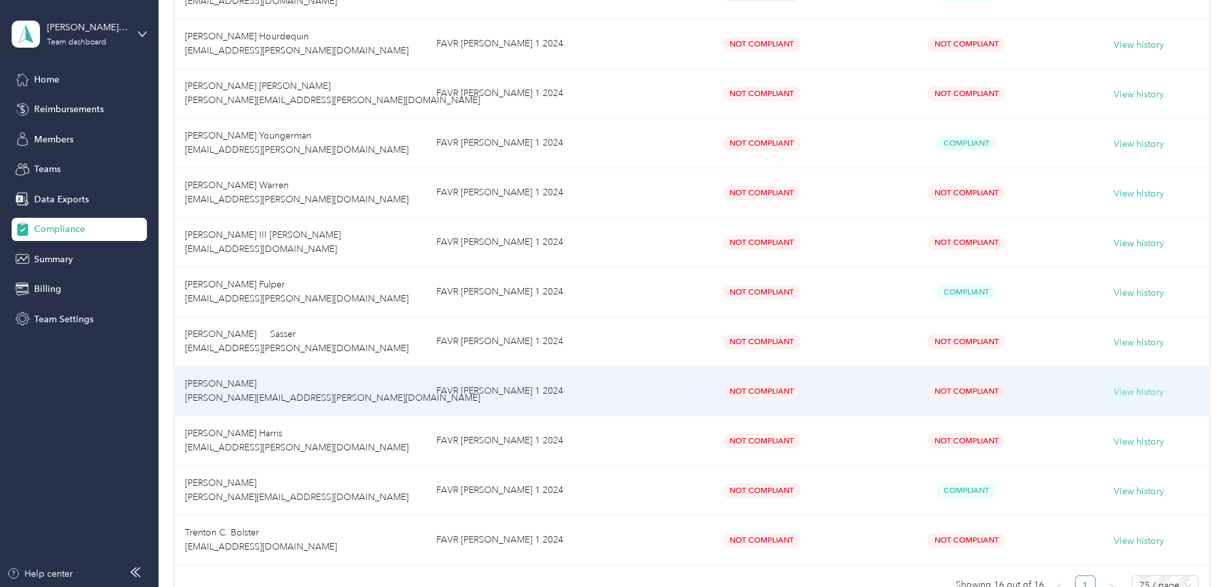
click at [1113, 390] on button "View history" at bounding box center [1138, 392] width 50 height 14
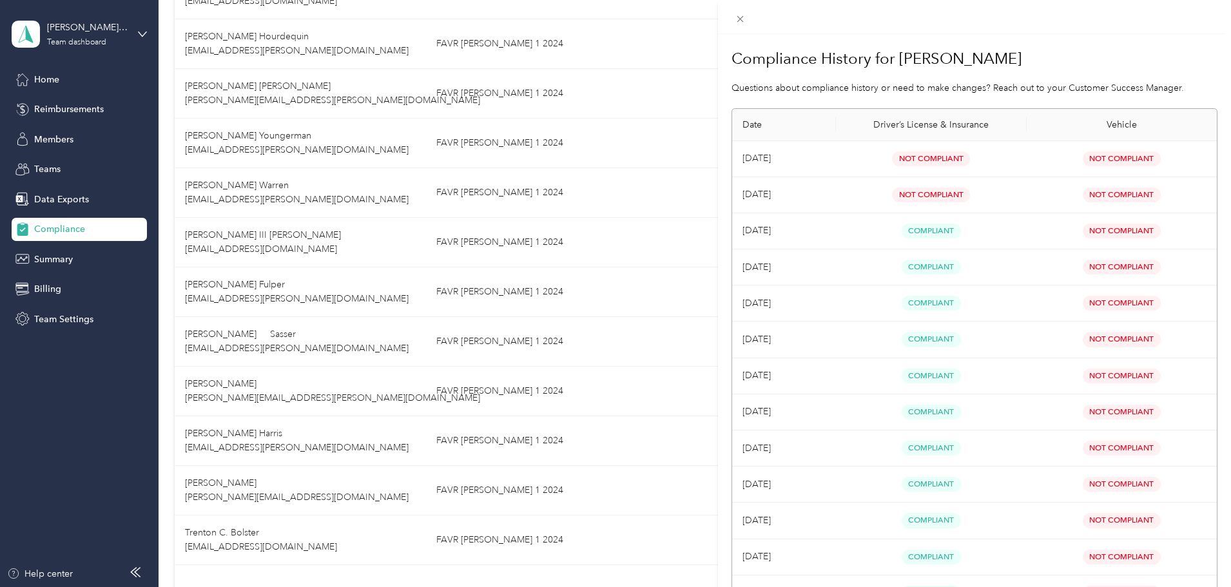
click at [739, 21] on icon at bounding box center [740, 19] width 6 height 6
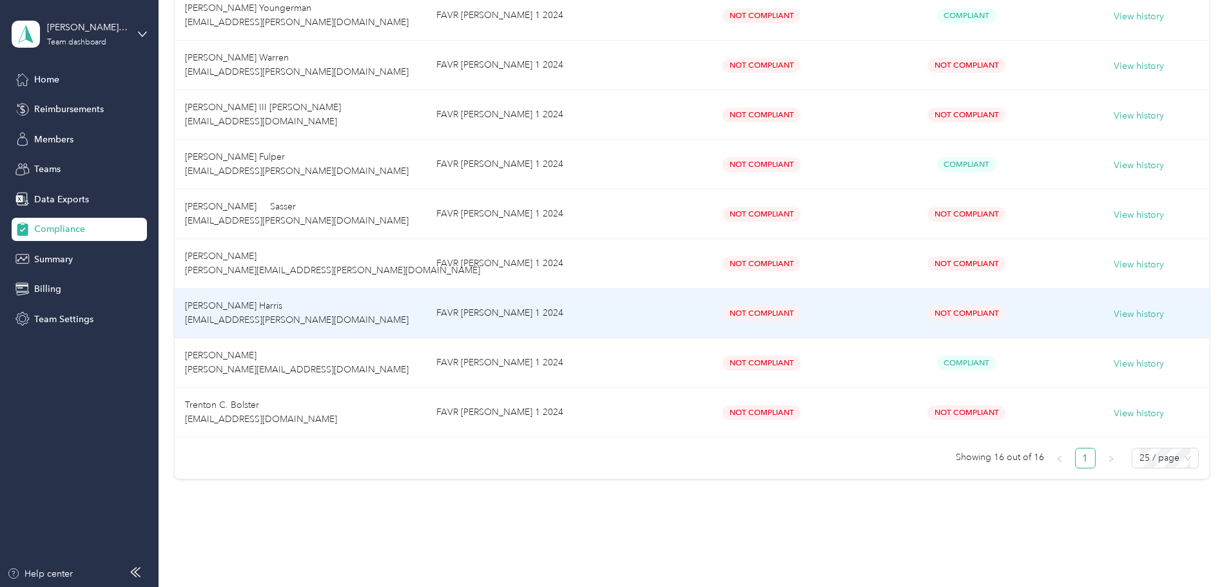
scroll to position [644, 0]
click at [1113, 313] on button "View history" at bounding box center [1138, 313] width 50 height 14
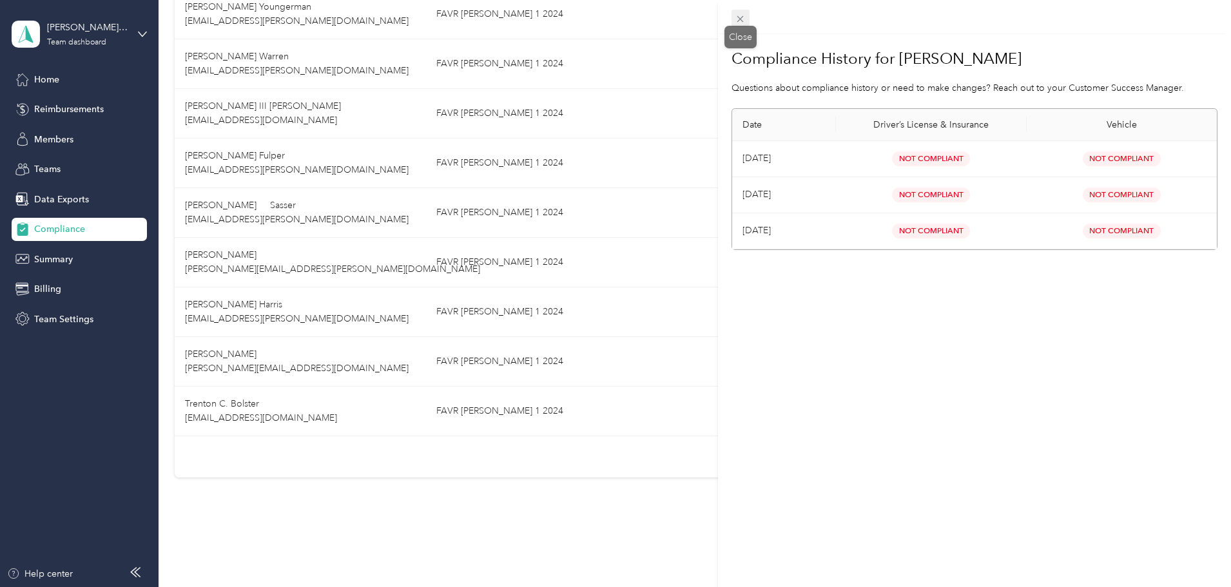
click at [745, 14] on icon at bounding box center [739, 19] width 11 height 11
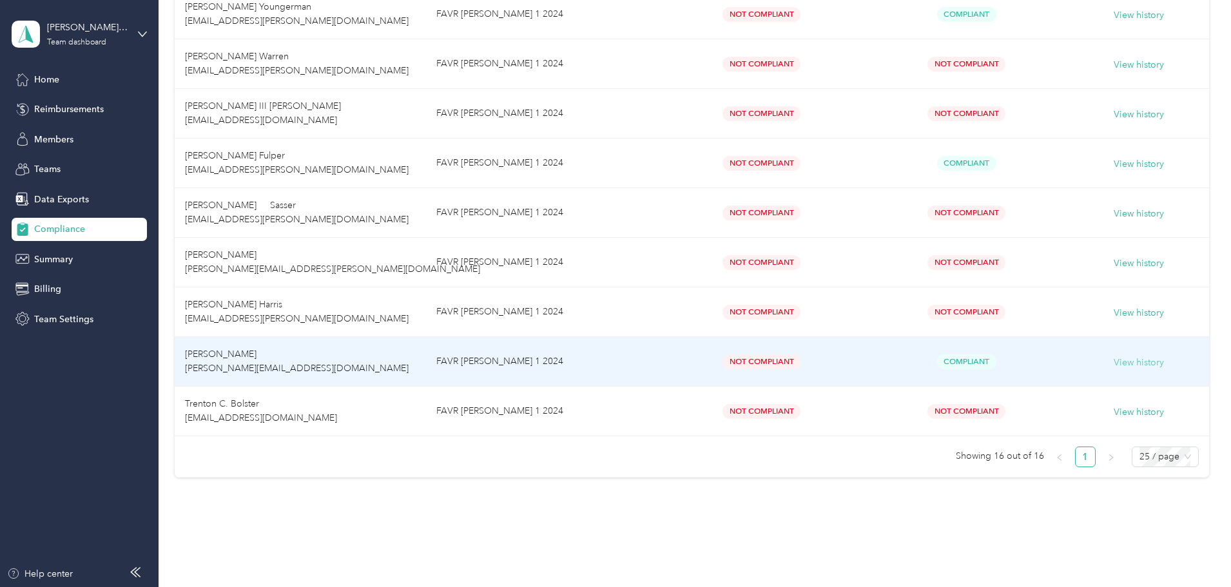
click at [1113, 365] on button "View history" at bounding box center [1138, 363] width 50 height 14
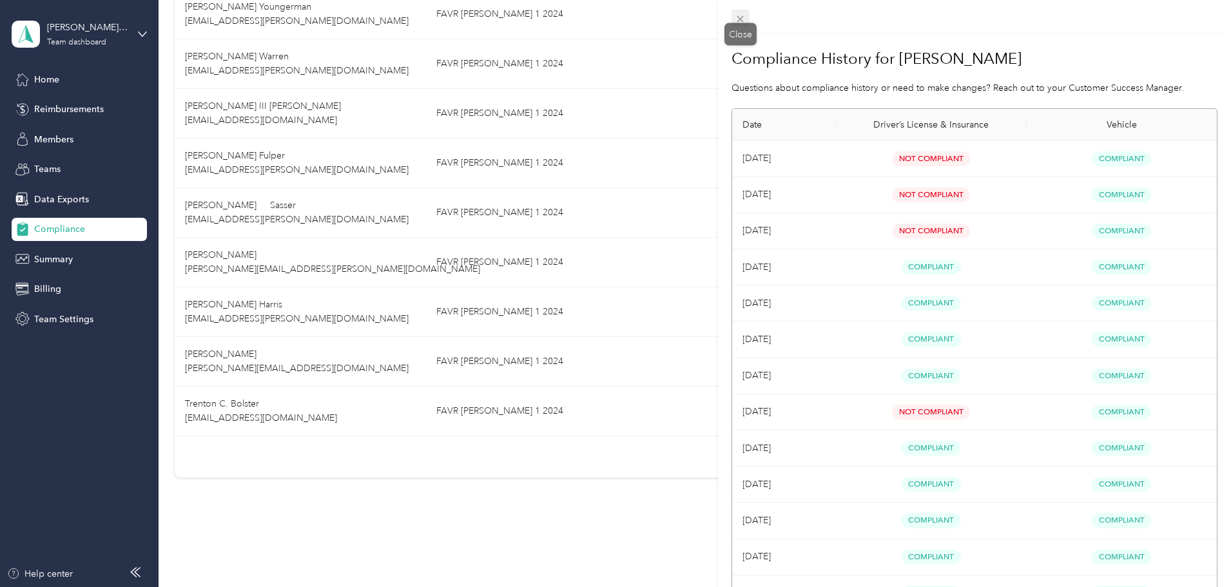
click at [746, 16] on span at bounding box center [740, 19] width 18 height 18
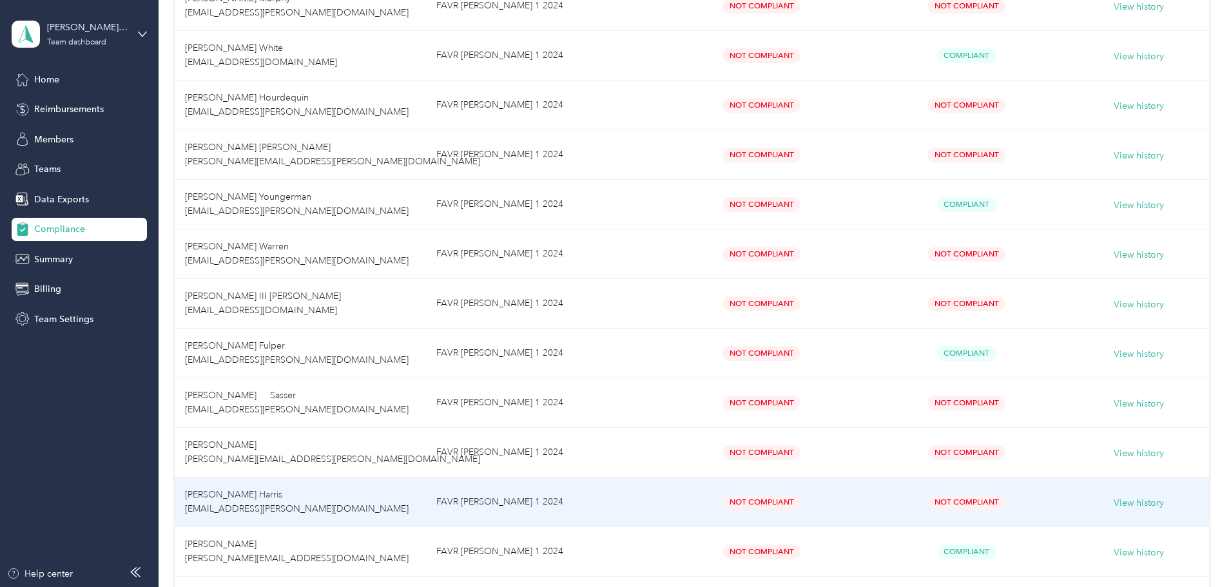
scroll to position [451, 0]
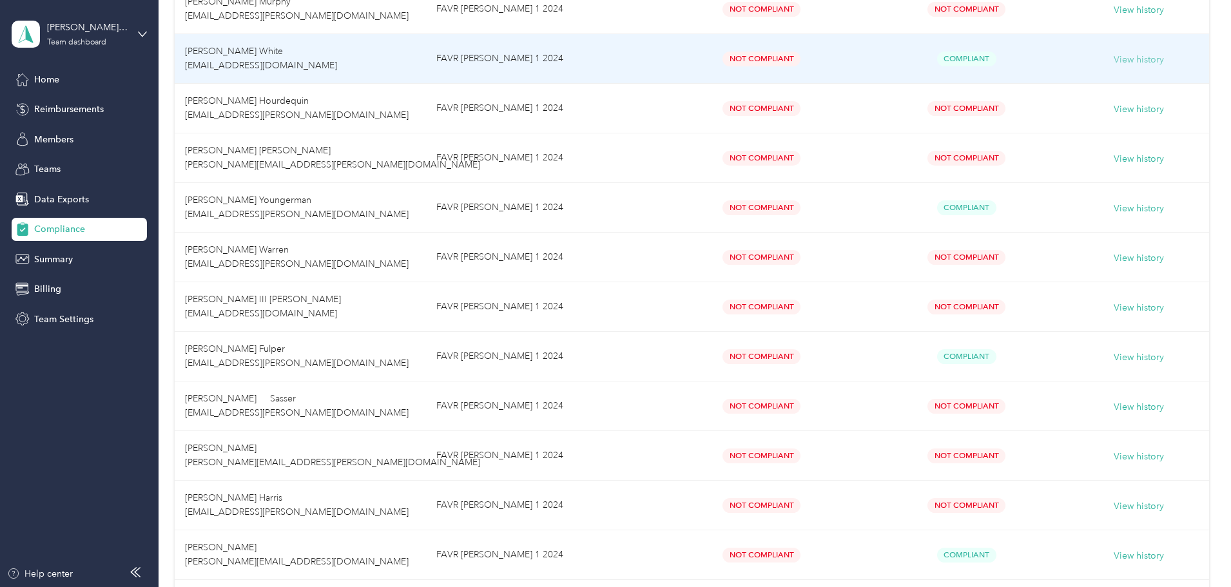
click at [1113, 64] on button "View history" at bounding box center [1138, 60] width 50 height 14
